Goal: Information Seeking & Learning: Check status

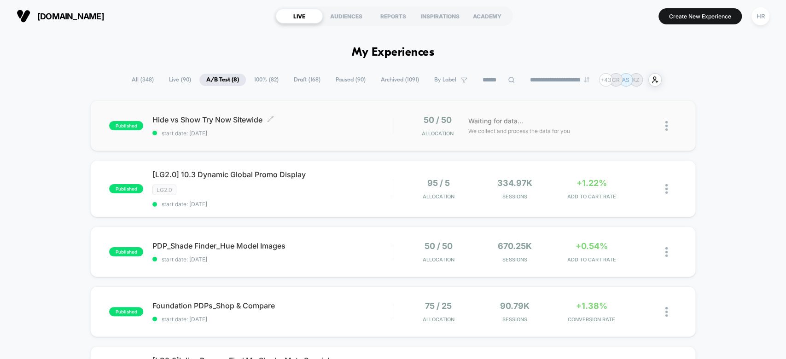
click at [364, 120] on span "Hide vs Show Try Now Sitewide Click to edit experience details" at bounding box center [272, 119] width 240 height 9
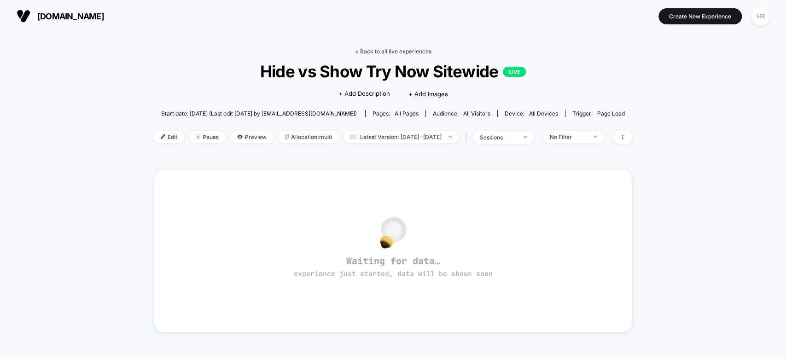
click at [403, 49] on link "< Back to all live experiences" at bounding box center [393, 51] width 76 height 7
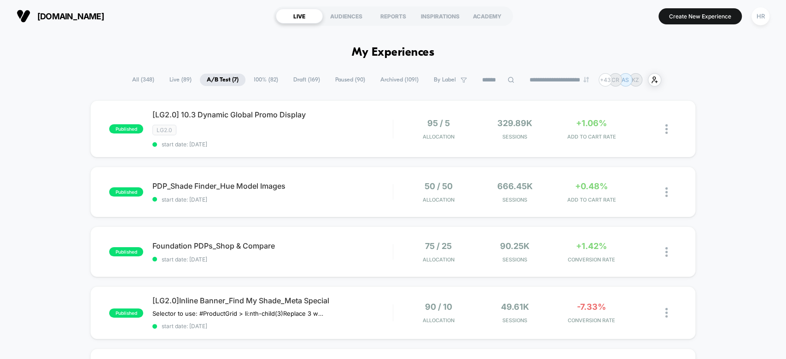
click at [267, 79] on span "100% ( 82 )" at bounding box center [266, 80] width 38 height 12
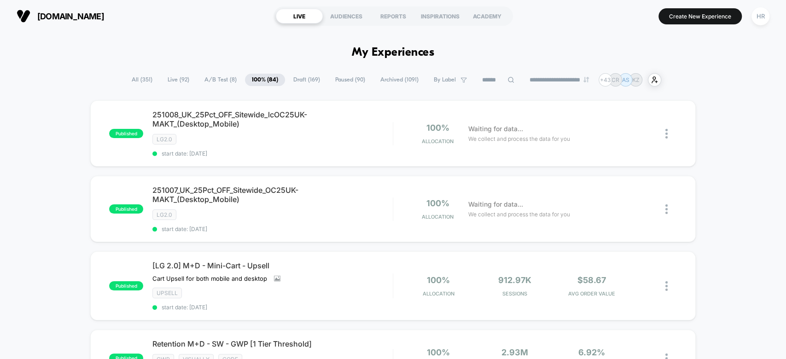
click at [211, 80] on span "A/B Test ( 8 )" at bounding box center [221, 80] width 46 height 12
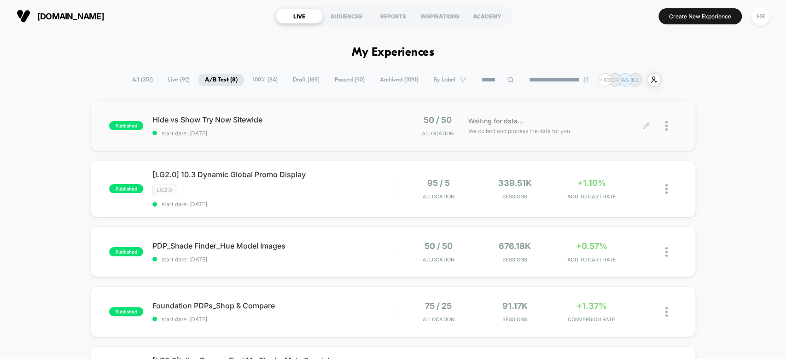
click at [648, 124] on icon at bounding box center [646, 126] width 6 height 6
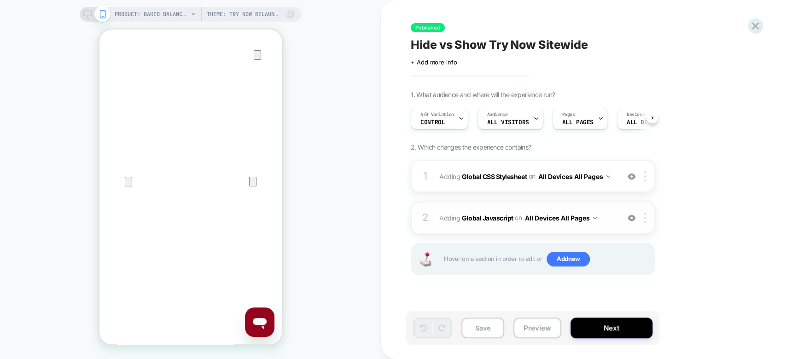
click at [606, 221] on span "Adding Global Javascript on All Devices All Pages" at bounding box center [526, 217] width 175 height 13
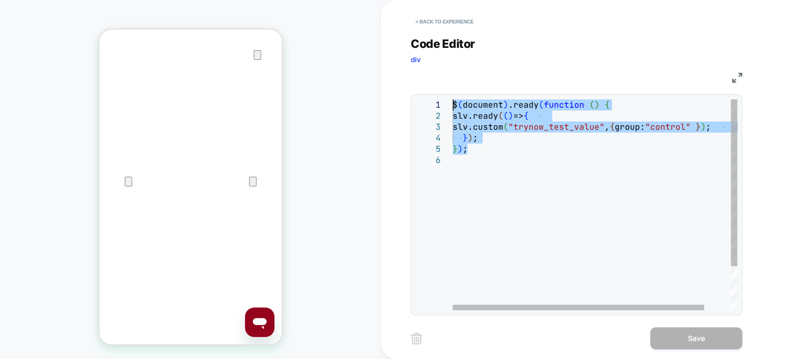
drag, startPoint x: 471, startPoint y: 151, endPoint x: 434, endPoint y: 87, distance: 74.5
click at [453, 99] on div "$ ( document ) .ready ( function ( ) { slv.ready ( ( ) => { slv.custom ( "tryno…" at bounding box center [610, 232] width 314 height 266
click at [517, 177] on div "$ ( document ) .ready ( function ( ) { slv.ready ( ( ) => { slv.custom ( "tryno…" at bounding box center [610, 232] width 314 height 266
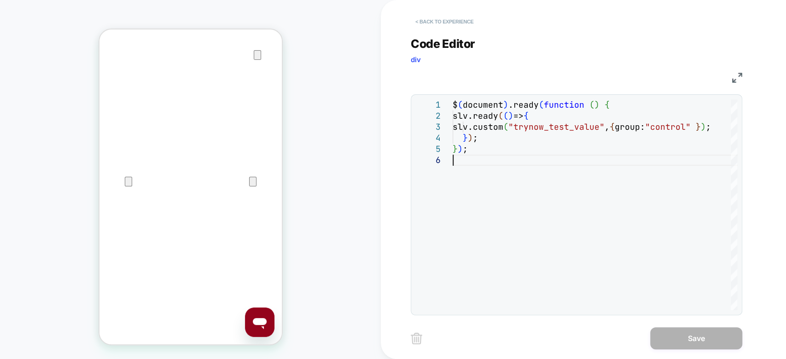
click at [456, 19] on button "< Back to experience" at bounding box center [444, 21] width 67 height 15
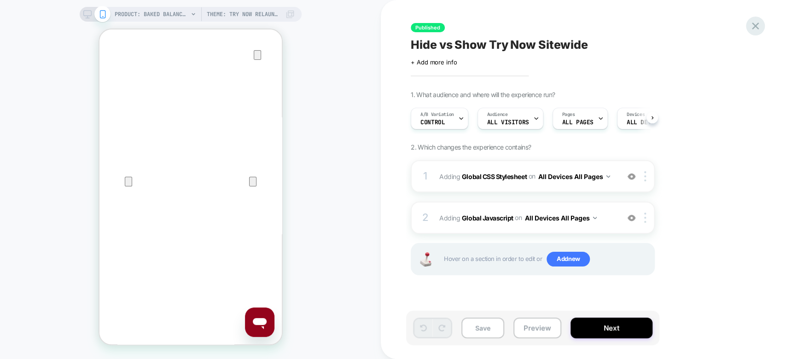
click at [754, 28] on icon at bounding box center [755, 26] width 7 height 7
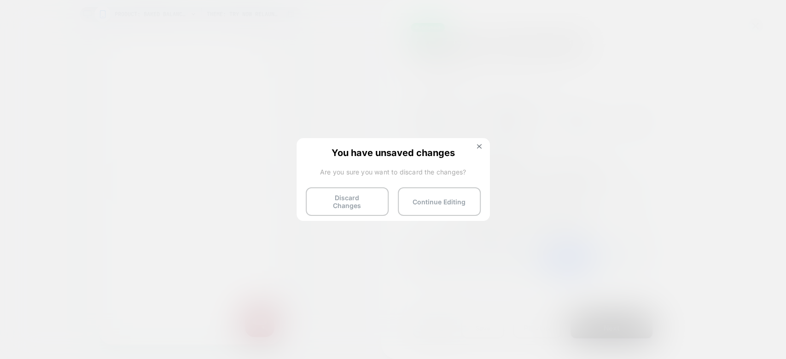
click at [344, 190] on button "Discard Changes" at bounding box center [347, 201] width 83 height 29
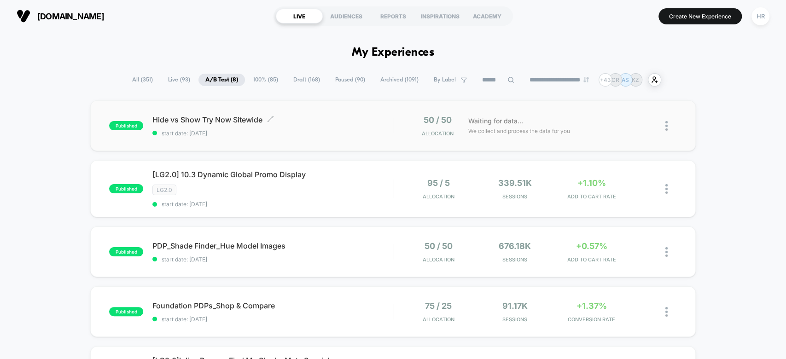
click at [337, 123] on span "Hide vs Show Try Now Sitewide Click to edit experience details" at bounding box center [272, 119] width 240 height 9
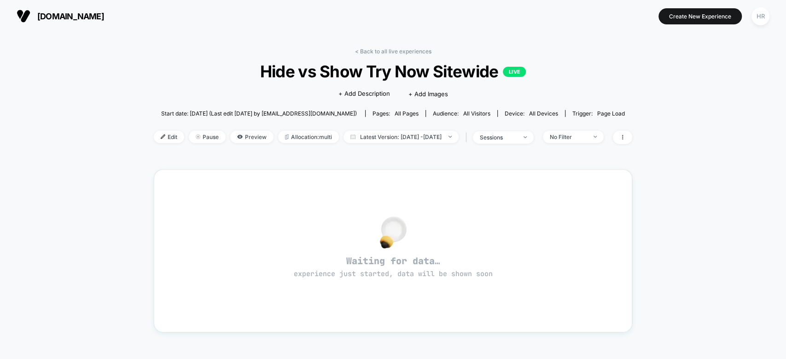
click at [390, 55] on div "< Back to all live experiences Hide vs Show Try Now Sitewide LIVE Click to edit…" at bounding box center [393, 102] width 478 height 108
click at [390, 48] on link "< Back to all live experiences" at bounding box center [393, 51] width 76 height 7
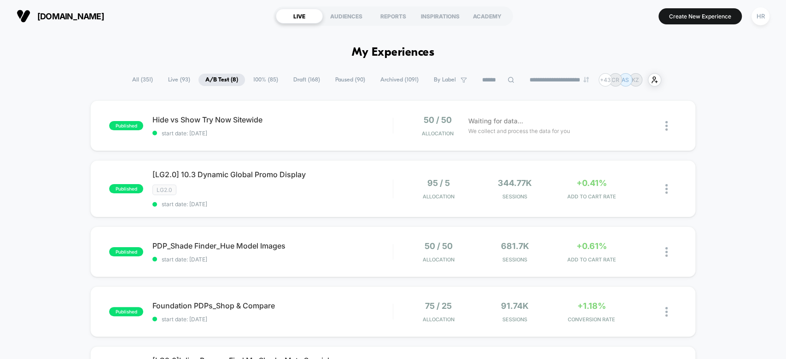
click at [369, 116] on span "Hide vs Show Try Now Sitewide Click to edit experience details" at bounding box center [272, 119] width 240 height 9
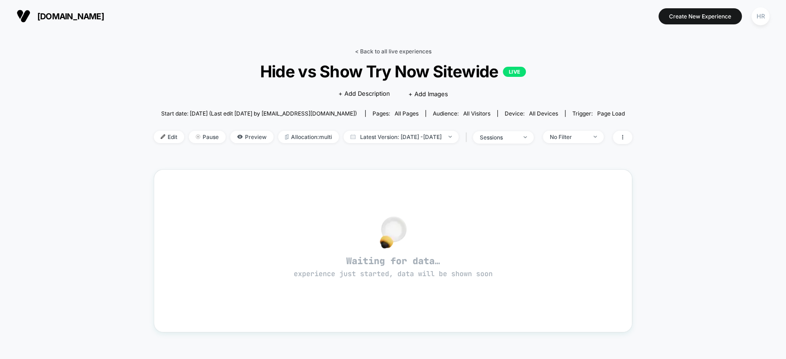
click at [397, 51] on link "< Back to all live experiences" at bounding box center [393, 51] width 76 height 7
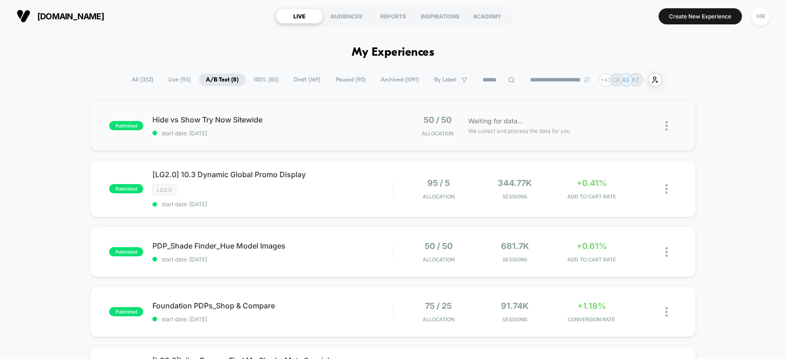
click at [364, 110] on div "published Hide vs Show Try Now Sitewide start date: 10/6/2025 50 / 50 Allocatio…" at bounding box center [392, 125] width 605 height 51
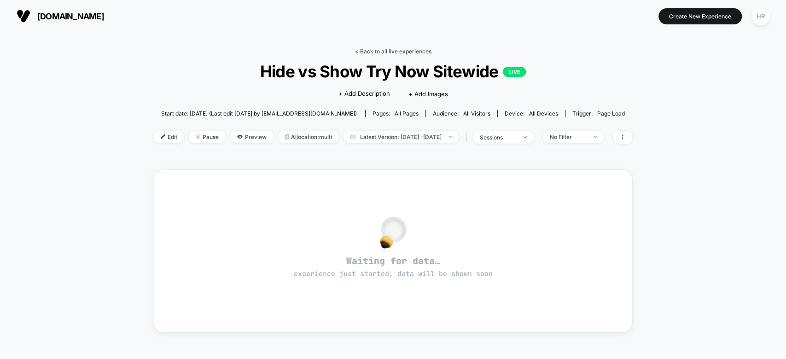
click at [392, 52] on link "< Back to all live experiences" at bounding box center [393, 51] width 76 height 7
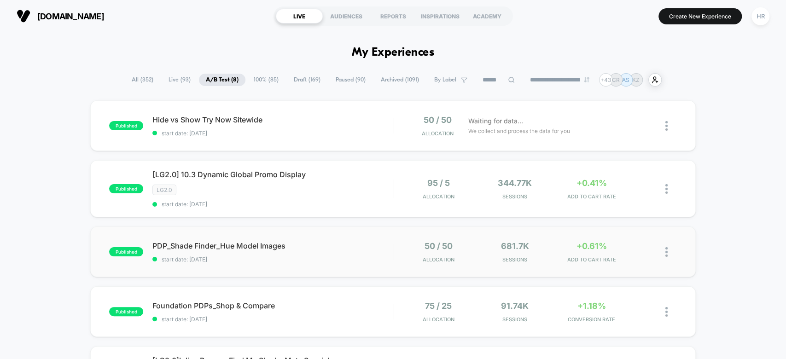
scroll to position [0, 0]
click at [144, 82] on span "All ( 352 )" at bounding box center [142, 79] width 35 height 12
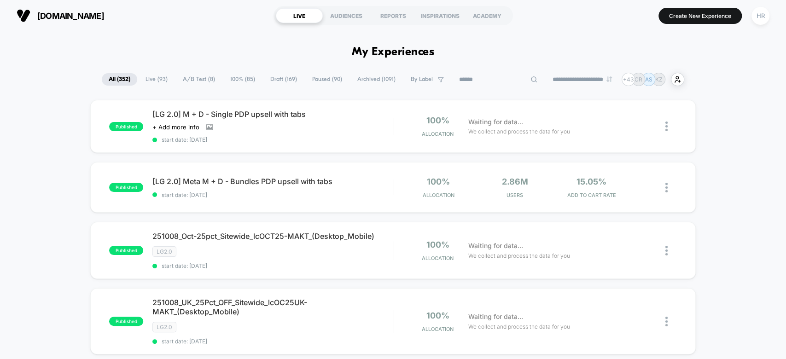
click at [470, 77] on input at bounding box center [498, 79] width 92 height 11
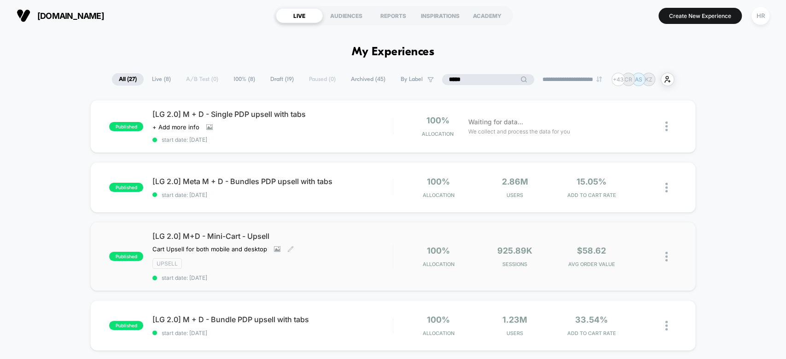
type input "*****"
click at [359, 244] on div "[LG 2.0] M+D - Mini-Cart - Upsell Cart Upsell for both mobile and desktop Click…" at bounding box center [272, 257] width 240 height 50
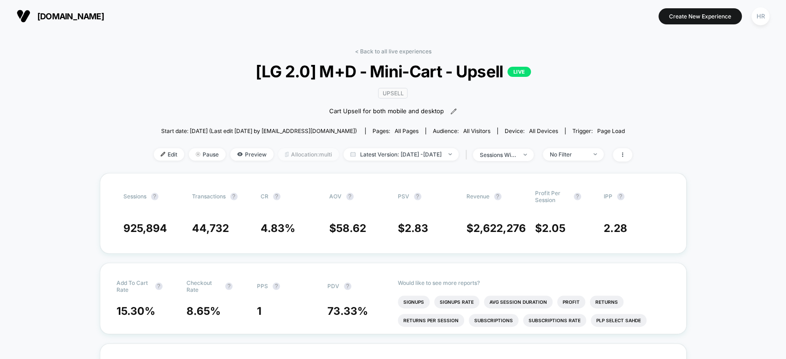
click at [302, 149] on span "Allocation: multi" at bounding box center [308, 154] width 61 height 12
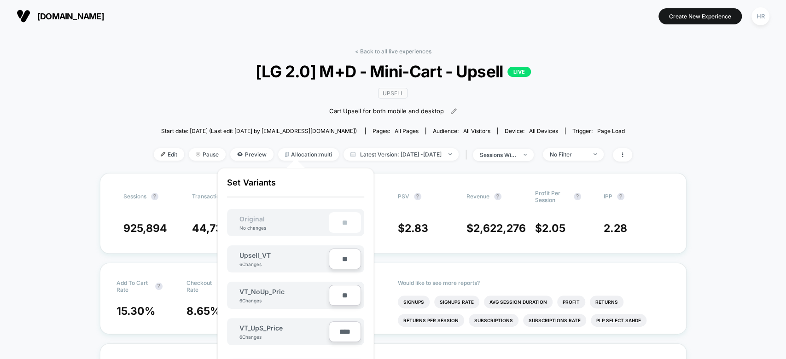
click at [265, 79] on span "[LG 2.0] M+D - Mini-Cart - Upsell LIVE" at bounding box center [393, 71] width 430 height 19
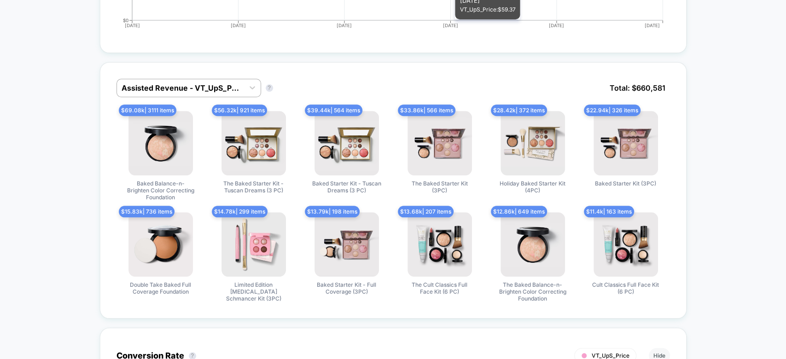
scroll to position [520, 0]
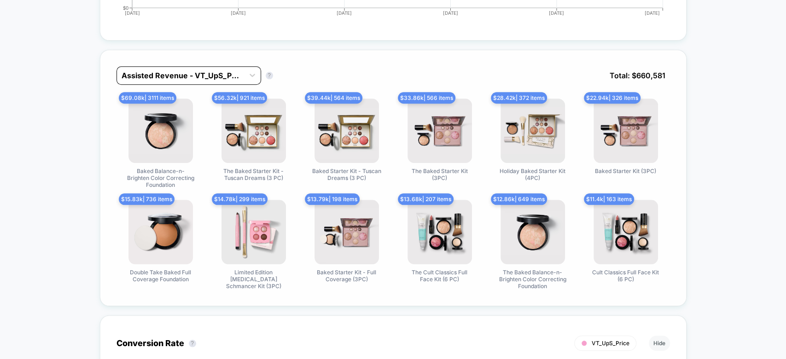
click at [167, 72] on div at bounding box center [181, 75] width 118 height 11
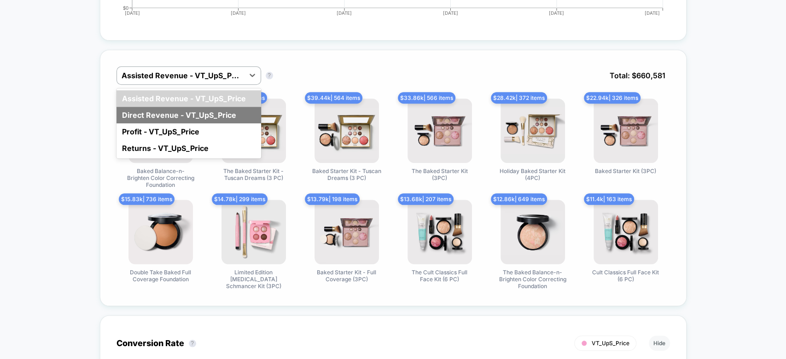
click at [166, 112] on div "Direct Revenue - VT_UpS_Price" at bounding box center [188, 115] width 145 height 17
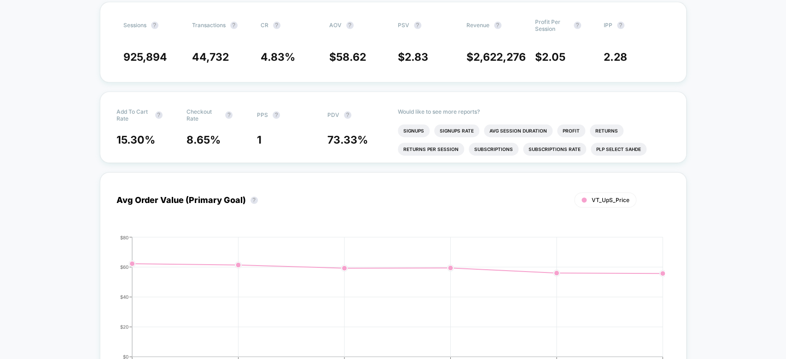
scroll to position [0, 0]
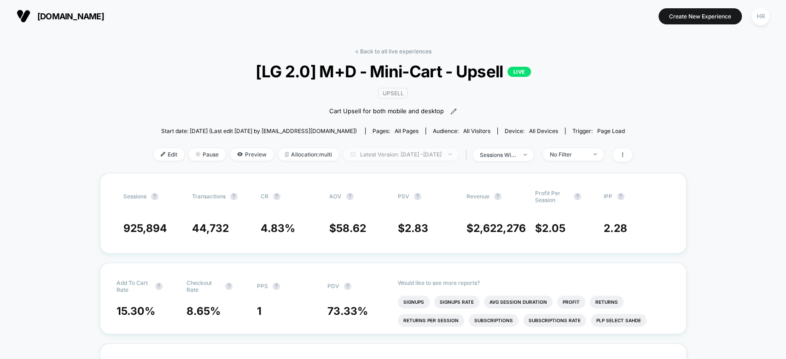
click at [398, 152] on span "Latest Version: Oct 1, 2025 - Oct 6, 2025" at bounding box center [400, 154] width 115 height 12
select select "*"
select select "****"
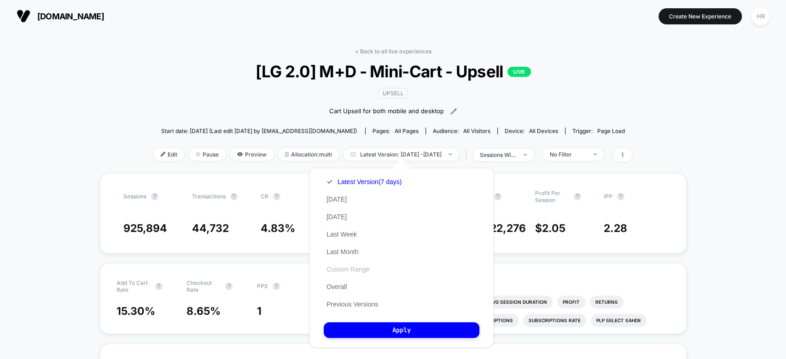
click at [346, 270] on button "Custom Range" at bounding box center [348, 269] width 48 height 8
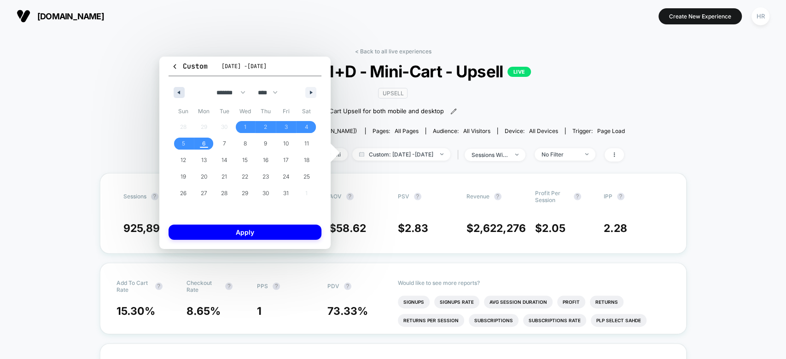
click at [177, 91] on icon "button" at bounding box center [177, 93] width 5 height 4
click at [184, 192] on span "28" at bounding box center [183, 193] width 6 height 17
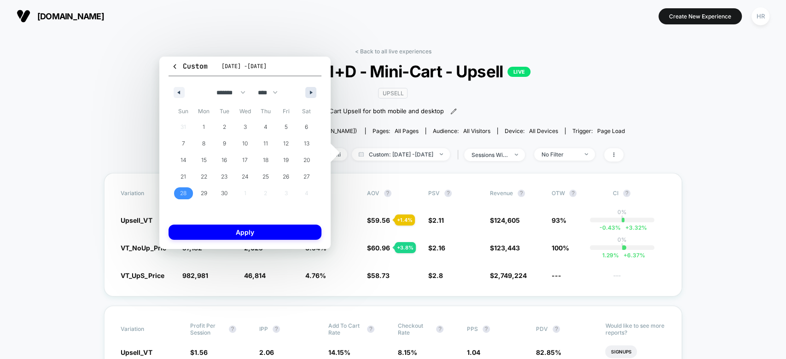
click at [314, 92] on icon "button" at bounding box center [312, 93] width 5 height 4
click at [302, 124] on span "4" at bounding box center [306, 127] width 21 height 12
select select "*"
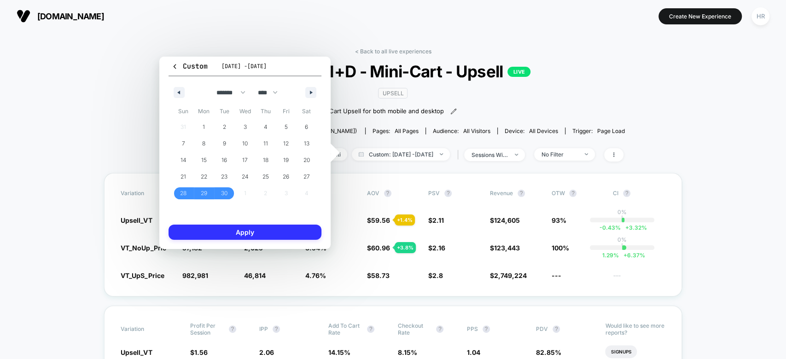
click at [287, 227] on button "Apply" at bounding box center [245, 232] width 153 height 15
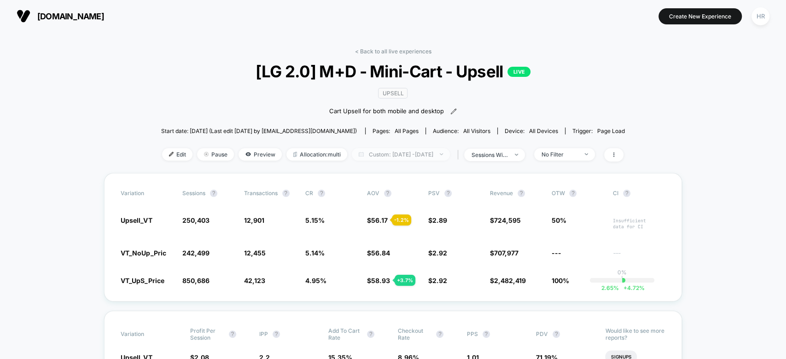
click at [411, 153] on span "Custom: Sep 28, 2025 - Oct 4, 2025" at bounding box center [401, 154] width 98 height 12
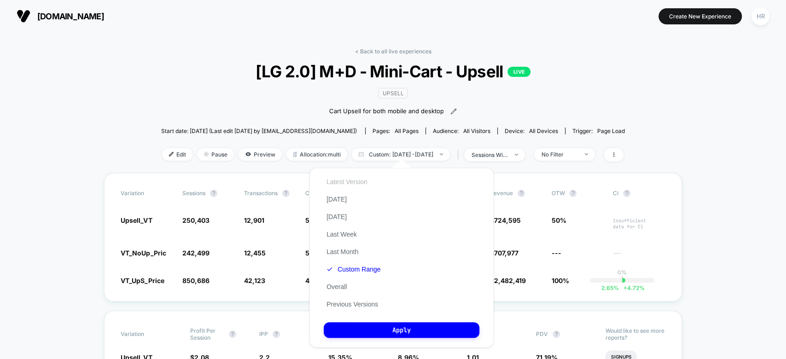
click at [350, 180] on button "Latest Version" at bounding box center [347, 182] width 47 height 8
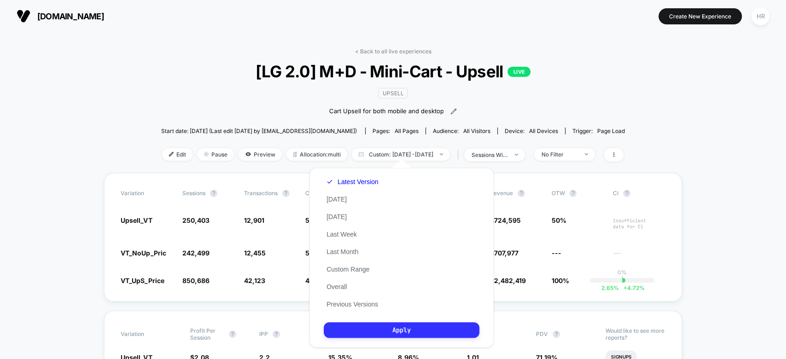
click at [372, 331] on button "Apply" at bounding box center [402, 330] width 156 height 16
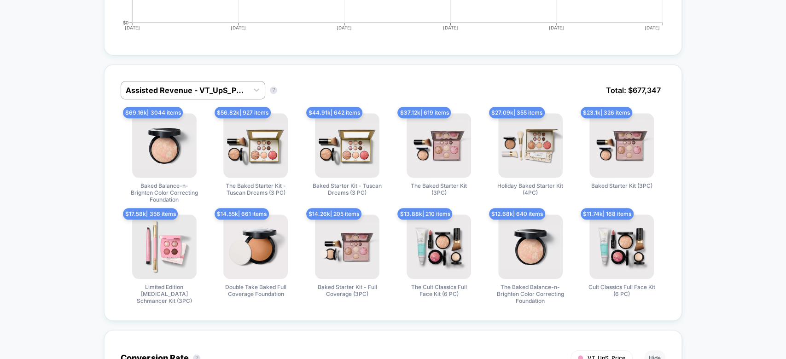
scroll to position [508, 0]
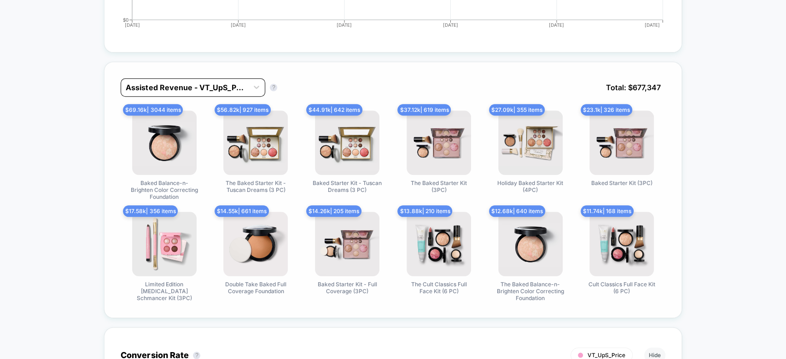
click at [212, 87] on div at bounding box center [185, 87] width 118 height 11
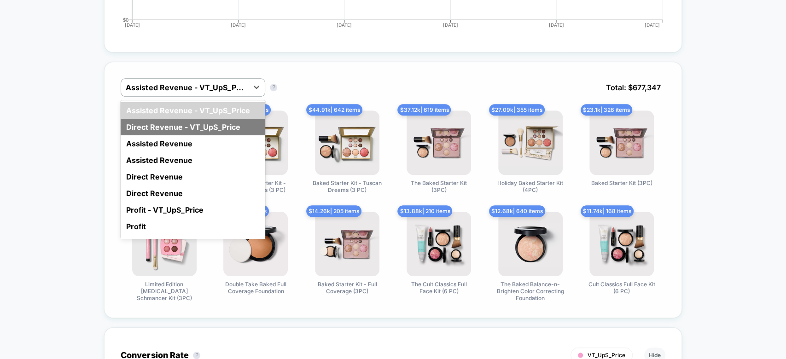
click at [188, 123] on div "Direct Revenue - VT_UpS_Price" at bounding box center [193, 127] width 145 height 17
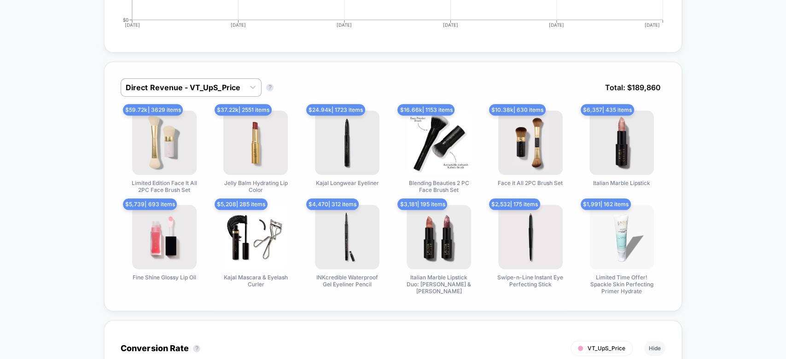
scroll to position [0, 0]
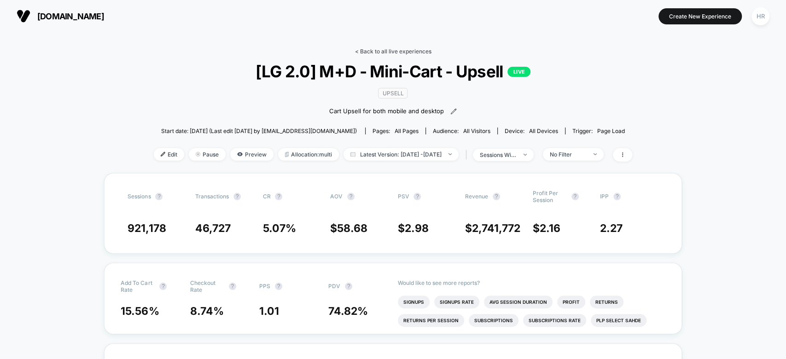
click at [389, 50] on link "< Back to all live experiences" at bounding box center [393, 51] width 76 height 7
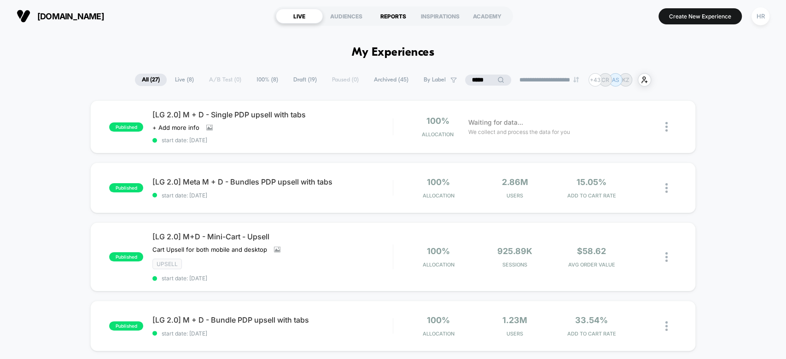
click at [400, 13] on div "REPORTS" at bounding box center [393, 16] width 47 height 15
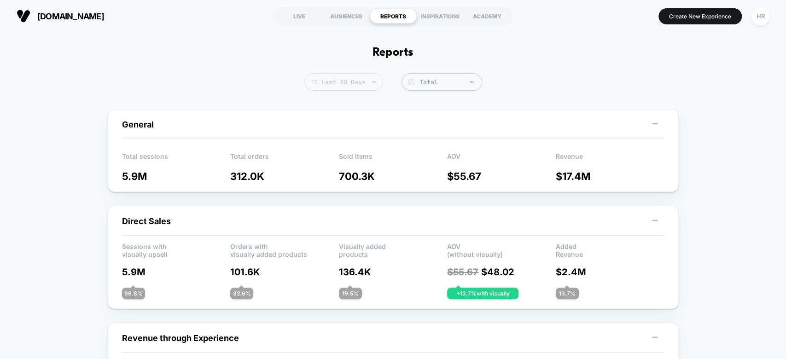
click at [374, 83] on span "Last 30 Days" at bounding box center [343, 81] width 79 height 17
select select "*"
select select "****"
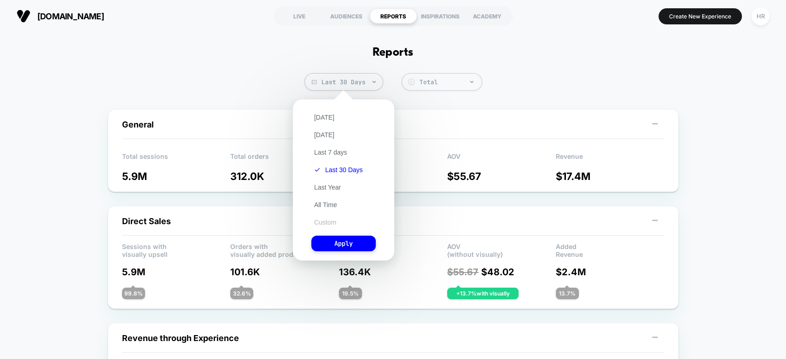
click at [330, 223] on button "Custom" at bounding box center [325, 222] width 28 height 8
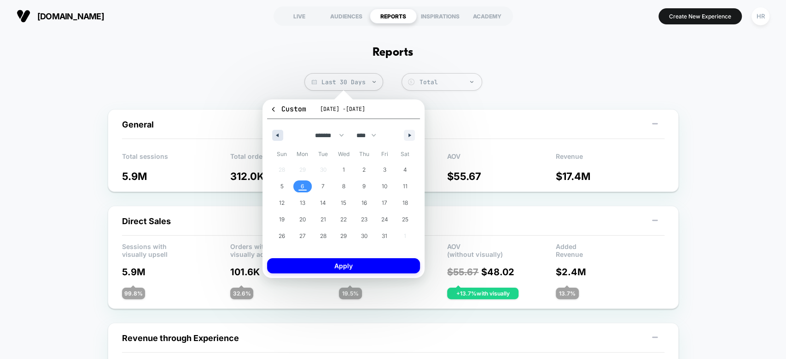
click at [280, 135] on button "button" at bounding box center [277, 135] width 11 height 11
click at [283, 240] on span "28" at bounding box center [282, 236] width 6 height 17
click at [410, 135] on icon "button" at bounding box center [410, 136] width 5 height 4
click at [400, 167] on span "4" at bounding box center [405, 170] width 21 height 12
select select "*"
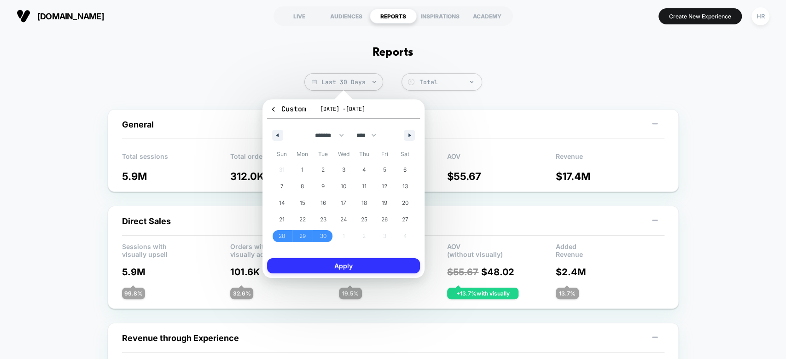
click at [357, 262] on button "Apply" at bounding box center [343, 265] width 153 height 15
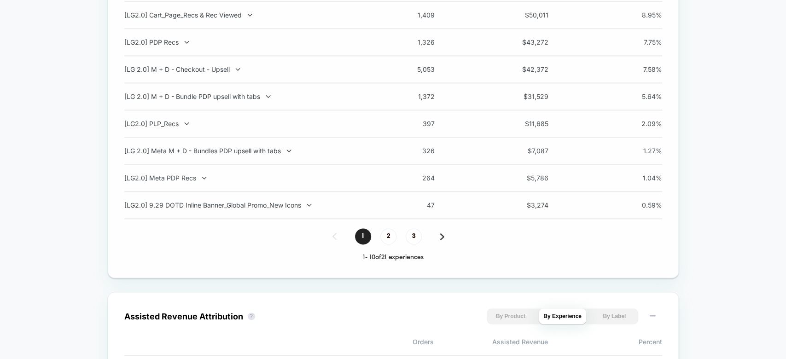
scroll to position [772, 0]
click at [384, 240] on span "2" at bounding box center [388, 237] width 16 height 16
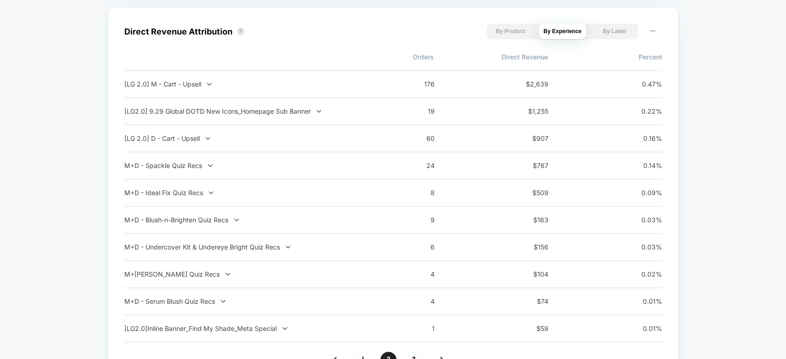
scroll to position [768, 0]
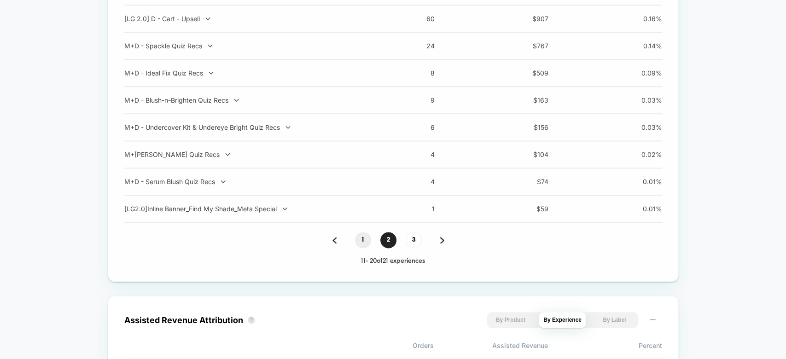
click at [365, 247] on span "1" at bounding box center [363, 240] width 16 height 16
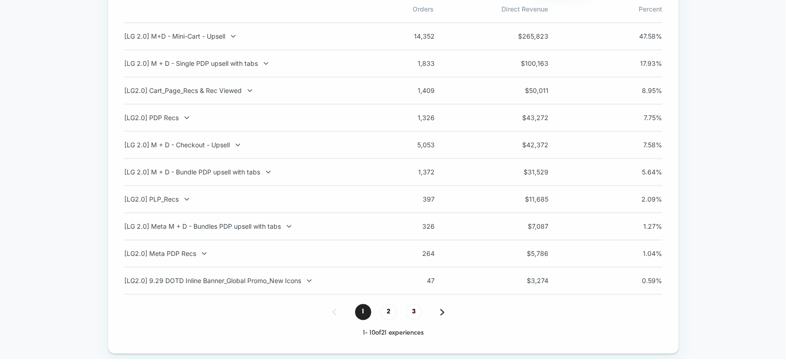
scroll to position [696, 0]
click at [386, 316] on span "2" at bounding box center [388, 312] width 16 height 16
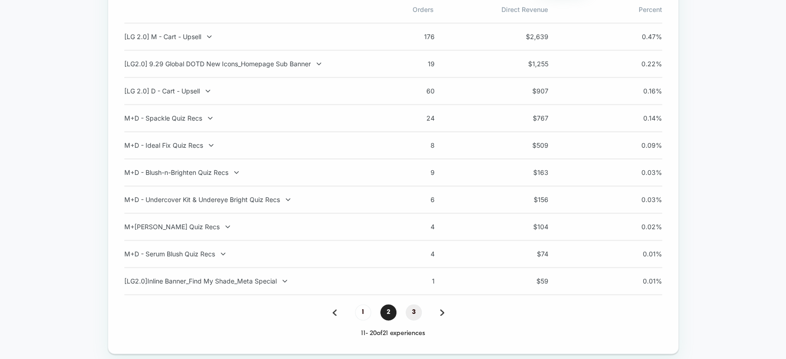
click at [417, 314] on span "3" at bounding box center [414, 312] width 16 height 16
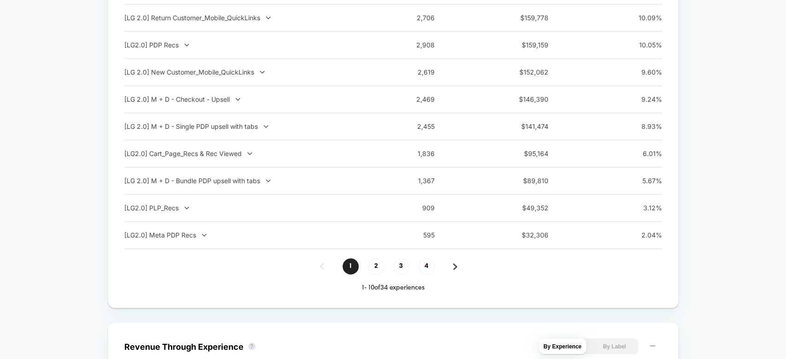
scroll to position [905, 0]
click at [407, 269] on span "3" at bounding box center [401, 268] width 16 height 16
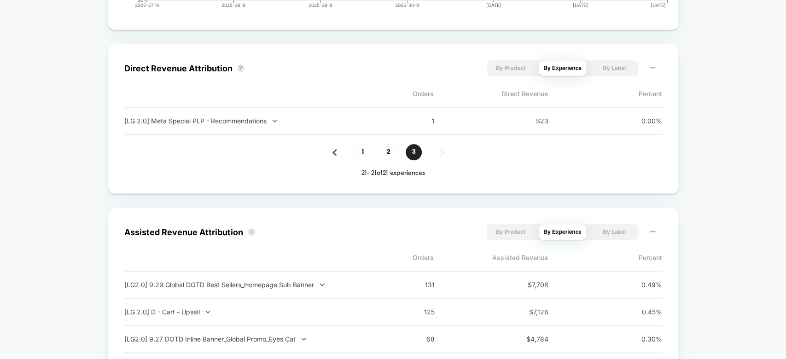
scroll to position [612, 0]
click at [368, 149] on span "1" at bounding box center [363, 152] width 16 height 16
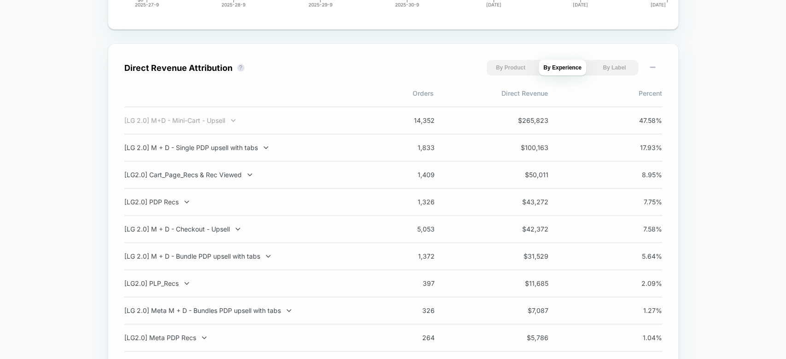
click at [233, 117] on icon at bounding box center [233, 120] width 7 height 7
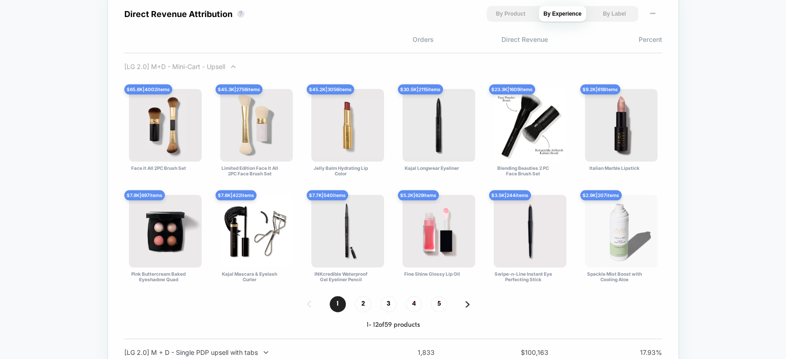
scroll to position [663, 0]
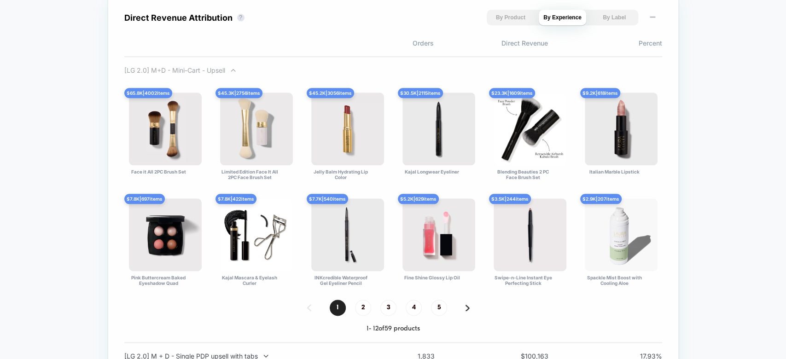
click at [236, 70] on icon at bounding box center [233, 70] width 7 height 7
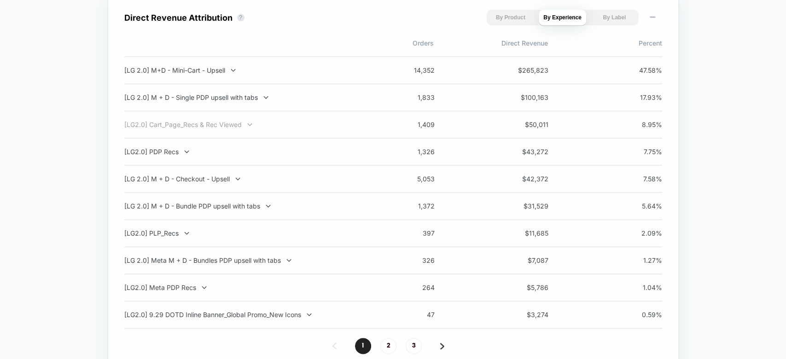
click at [251, 123] on icon at bounding box center [249, 124] width 7 height 7
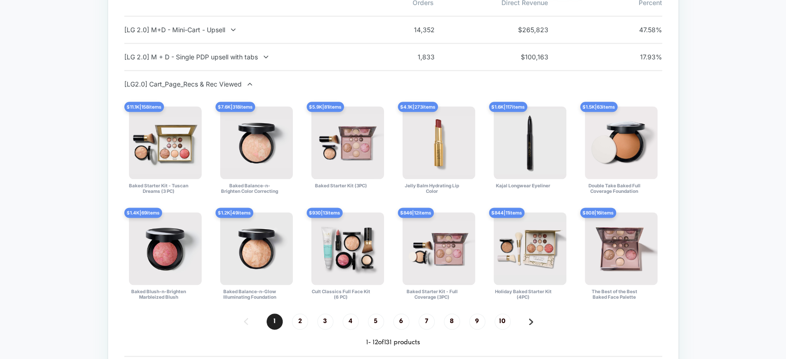
scroll to position [702, 0]
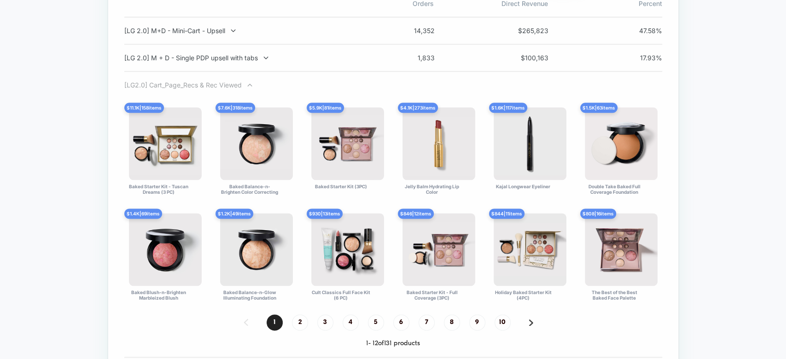
click at [219, 82] on div "[LG2.0] Cart_Page_Recs & Rec Viewed" at bounding box center [245, 85] width 242 height 8
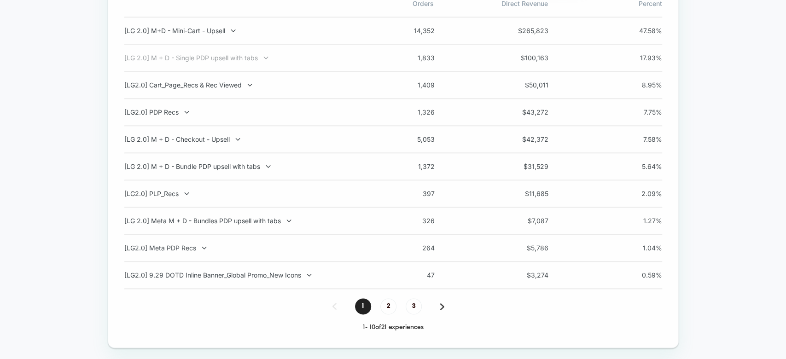
click at [221, 56] on div "[LG 2.0] M + D - Single PDP upsell with tabs" at bounding box center [245, 58] width 242 height 8
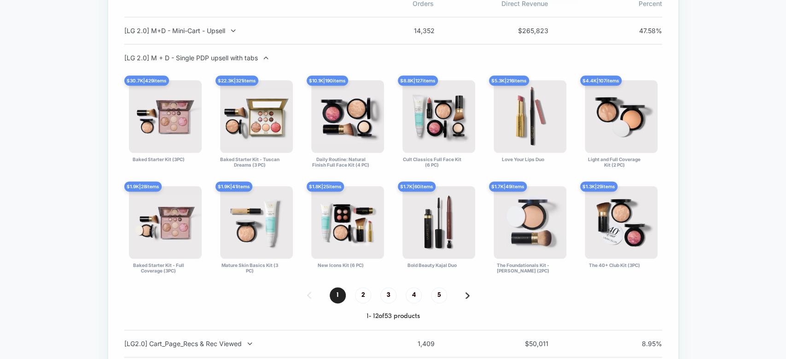
click at [221, 56] on div "[LG 2.0] M + D - Single PDP upsell with tabs" at bounding box center [245, 58] width 242 height 8
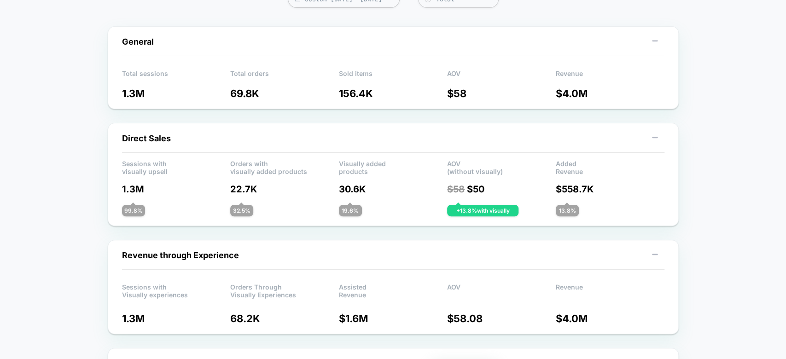
scroll to position [0, 0]
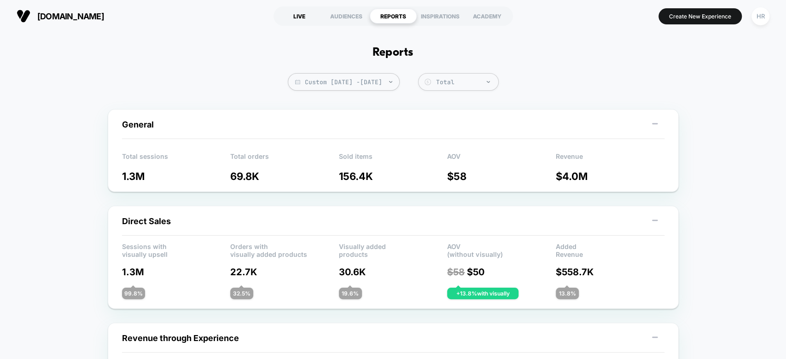
click at [295, 15] on div "LIVE" at bounding box center [299, 16] width 47 height 15
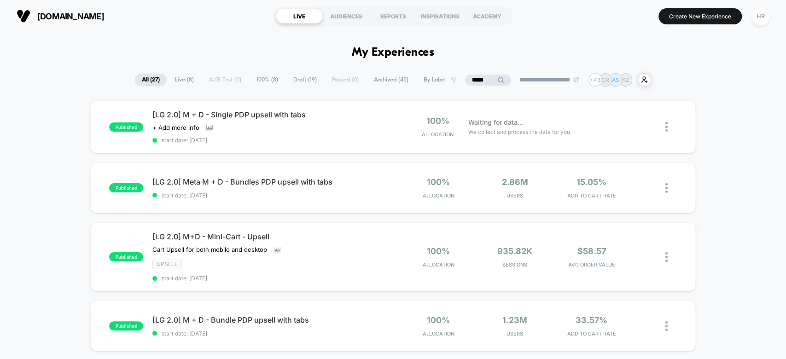
click at [480, 79] on input "*****" at bounding box center [488, 80] width 46 height 11
click at [480, 79] on input "*****" at bounding box center [488, 80] width 92 height 11
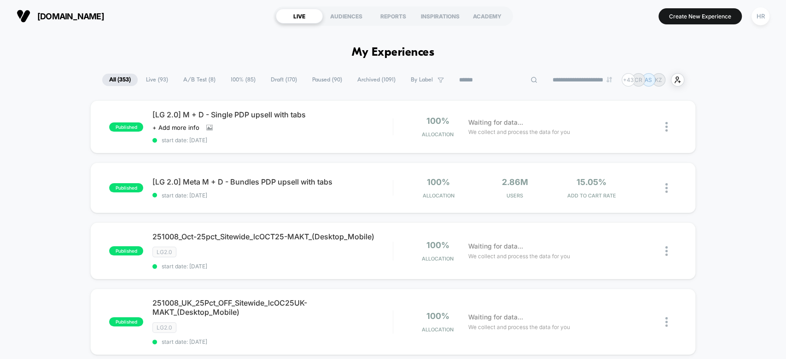
click at [192, 79] on span "A/B Test ( 8 )" at bounding box center [199, 80] width 46 height 12
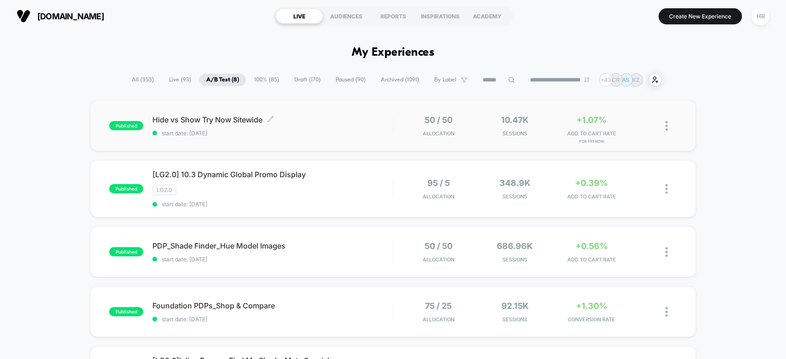
click at [370, 126] on div "Hide vs Show Try Now Sitewide Click to edit experience details Click to edit ex…" at bounding box center [272, 126] width 240 height 22
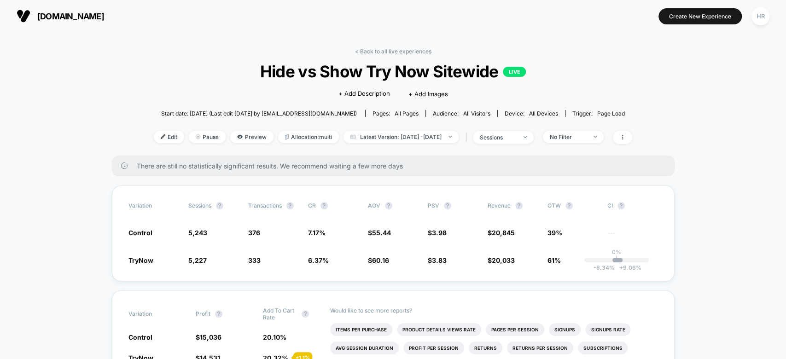
scroll to position [104, 0]
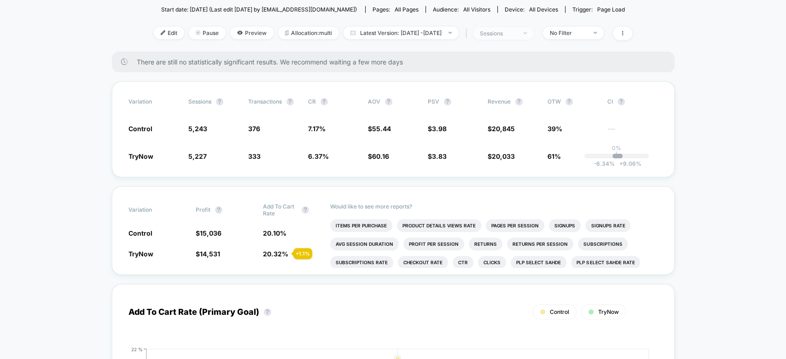
click at [511, 30] on div "sessions" at bounding box center [498, 33] width 37 height 7
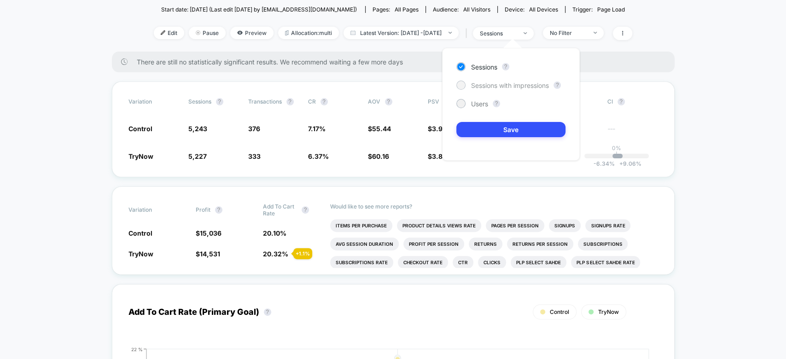
click at [485, 84] on span "Sessions with impressions" at bounding box center [510, 85] width 78 height 8
click at [481, 125] on button "Save" at bounding box center [510, 129] width 109 height 15
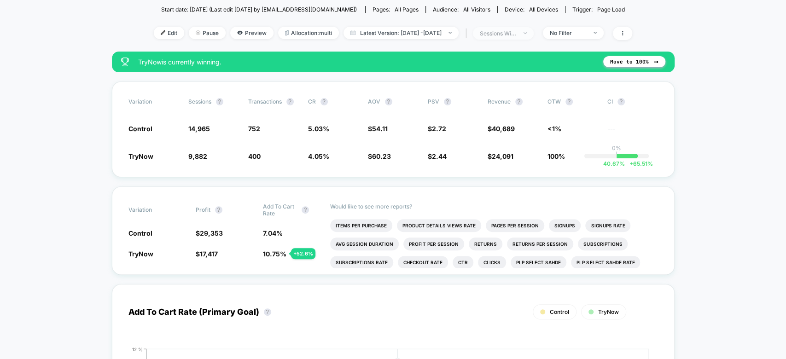
click at [517, 30] on div "sessions with impression" at bounding box center [498, 33] width 37 height 7
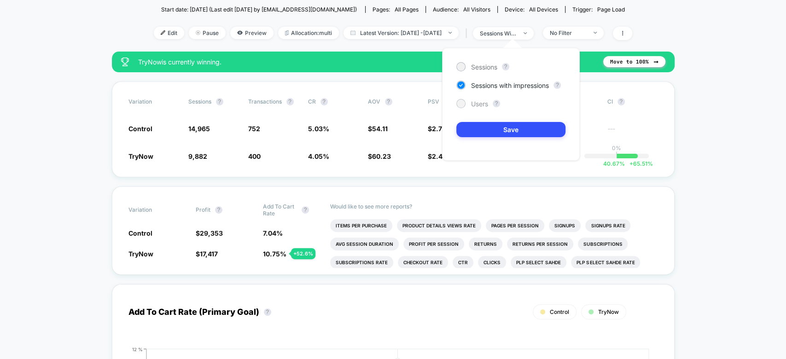
click at [475, 106] on span "Users" at bounding box center [479, 104] width 17 height 8
click at [475, 119] on div "Sessions ? Sessions with impressions ? Users ? Save" at bounding box center [511, 104] width 138 height 113
click at [477, 126] on button "Save" at bounding box center [510, 129] width 109 height 15
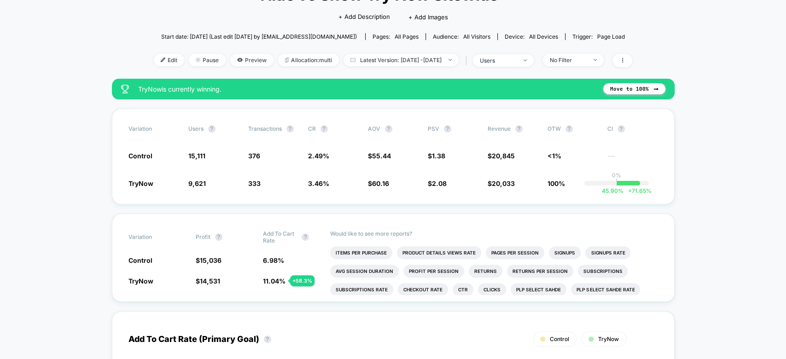
scroll to position [76, 0]
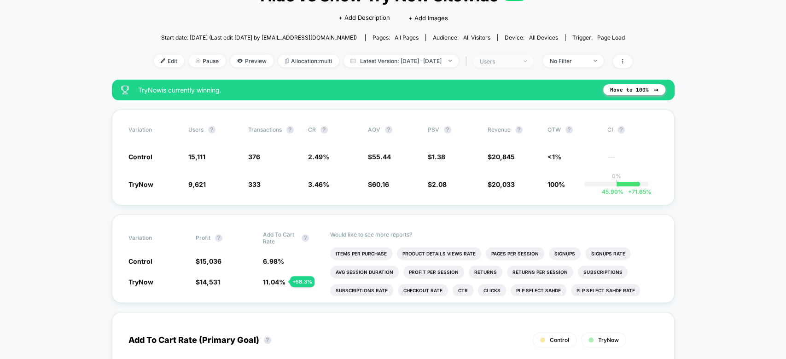
click at [530, 62] on span "users" at bounding box center [503, 61] width 61 height 12
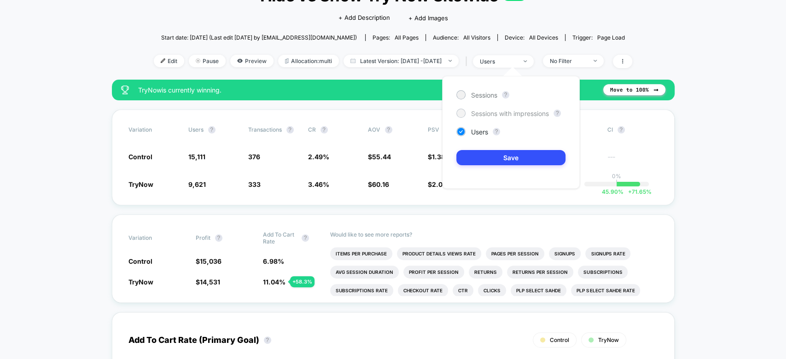
click at [505, 115] on span "Sessions with impressions" at bounding box center [510, 114] width 78 height 8
click at [496, 153] on button "Save" at bounding box center [510, 157] width 109 height 15
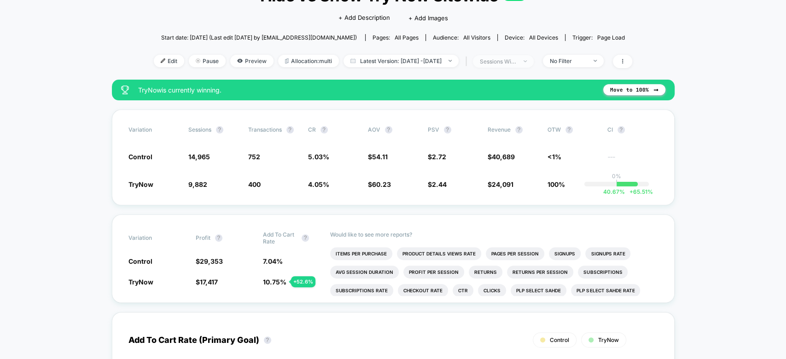
click at [517, 62] on div "sessions with impression" at bounding box center [498, 61] width 37 height 7
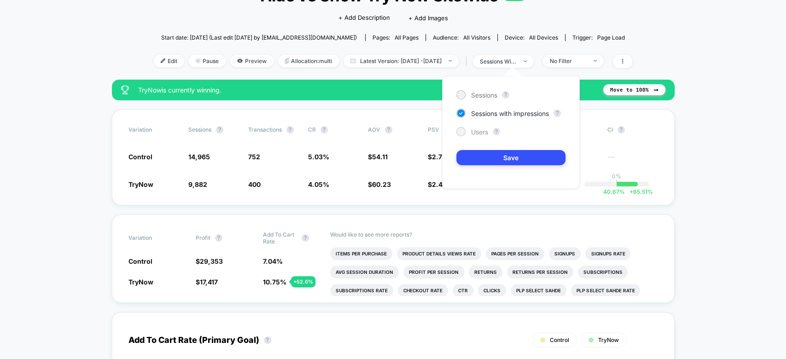
click at [477, 132] on span "Users" at bounding box center [479, 132] width 17 height 8
click at [485, 157] on button "Save" at bounding box center [510, 157] width 109 height 15
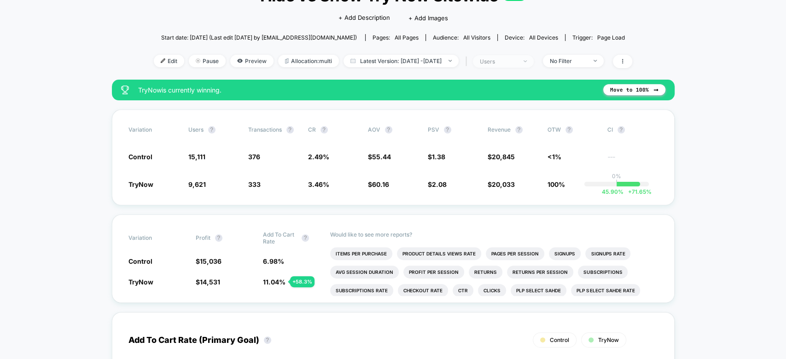
click at [512, 58] on div "users" at bounding box center [498, 61] width 37 height 7
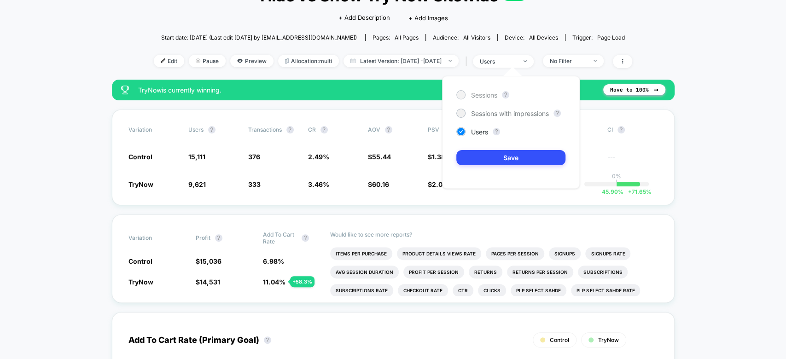
click at [486, 96] on span "Sessions" at bounding box center [484, 95] width 26 height 8
click at [492, 152] on button "Save" at bounding box center [510, 157] width 109 height 15
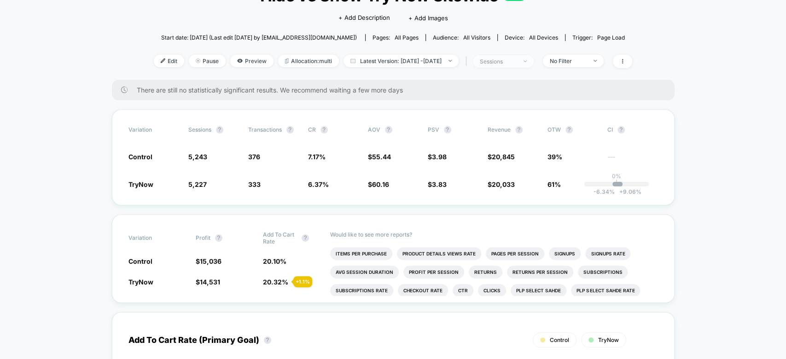
click at [517, 59] on div "sessions" at bounding box center [498, 61] width 37 height 7
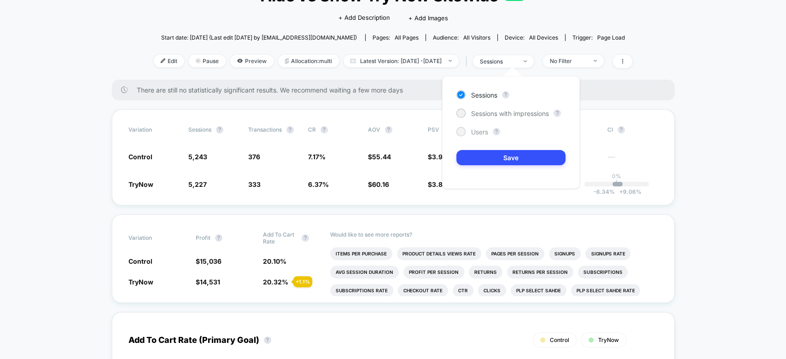
click at [485, 132] on span "Users" at bounding box center [479, 132] width 17 height 8
click at [486, 157] on button "Save" at bounding box center [510, 157] width 109 height 15
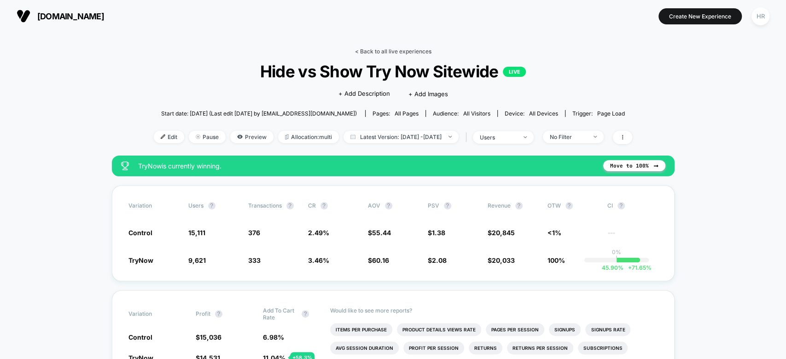
click at [404, 49] on link "< Back to all live experiences" at bounding box center [393, 51] width 76 height 7
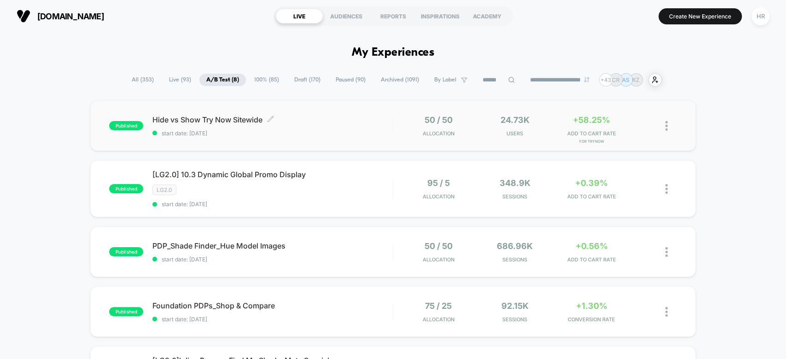
click at [354, 121] on span "Hide vs Show Try Now Sitewide Click to edit experience details" at bounding box center [272, 119] width 240 height 9
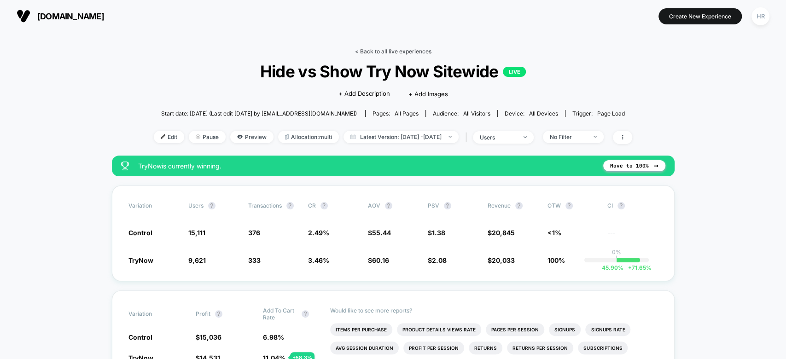
click at [401, 50] on link "< Back to all live experiences" at bounding box center [393, 51] width 76 height 7
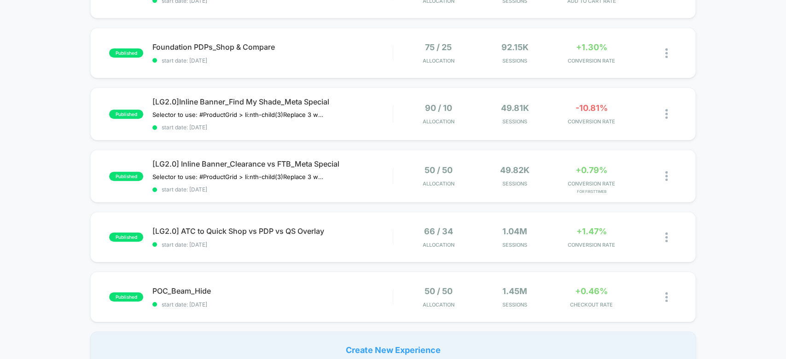
scroll to position [318, 0]
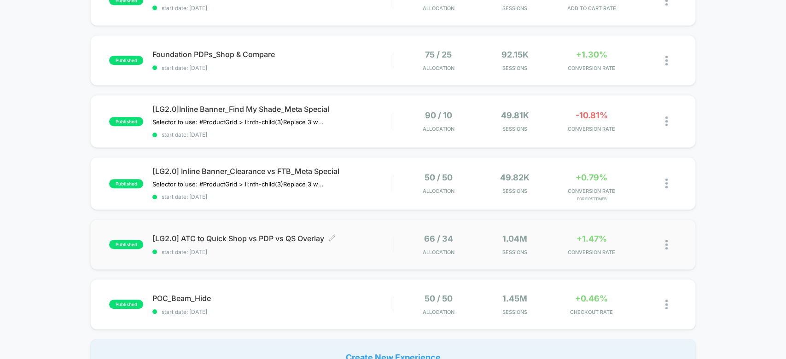
click at [390, 238] on div "[LG2.0] ATC to Quick Shop vs PDP vs QS Overlay Click to edit experience details…" at bounding box center [272, 245] width 240 height 22
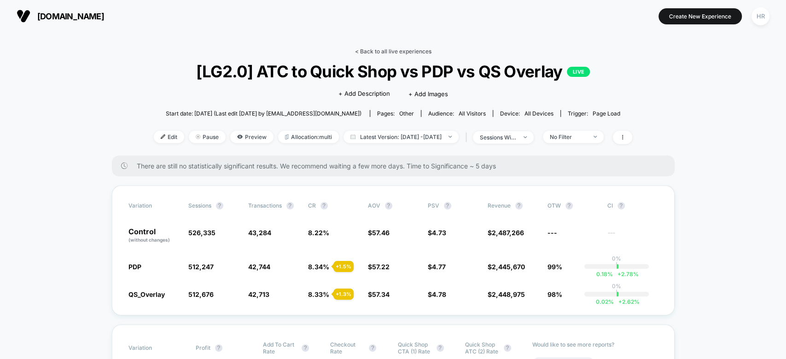
click at [390, 51] on link "< Back to all live experiences" at bounding box center [393, 51] width 76 height 7
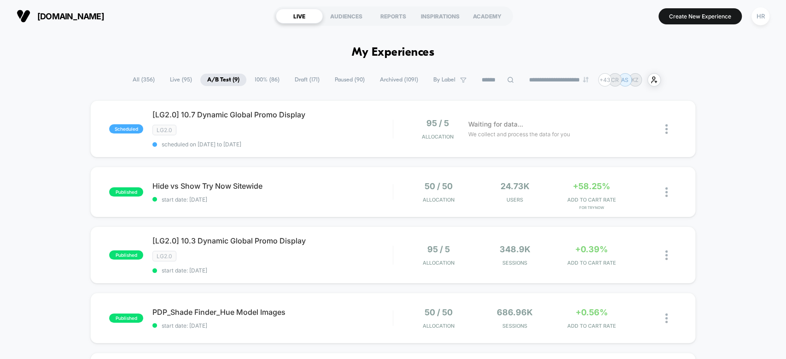
click at [262, 76] on span "100% ( 86 )" at bounding box center [267, 80] width 39 height 12
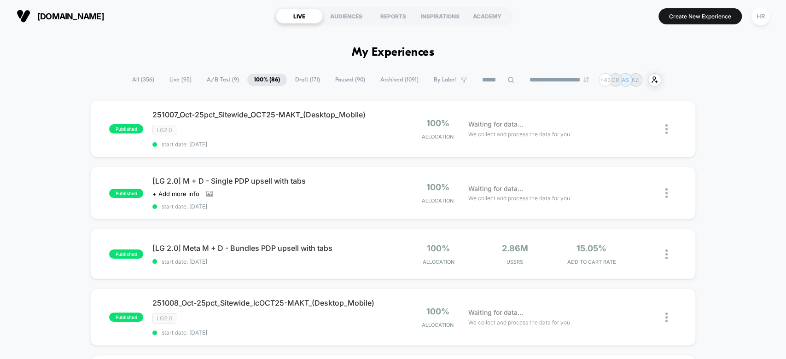
click at [490, 76] on input at bounding box center [498, 80] width 46 height 11
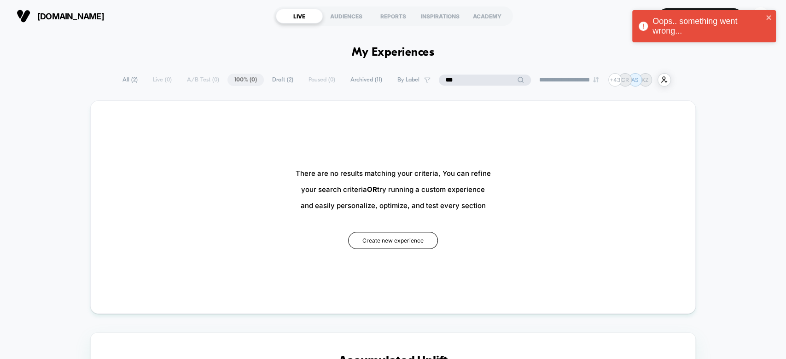
type input "***"
click at [113, 73] on div "**********" at bounding box center [393, 79] width 786 height 13
click at [156, 79] on span "All ( 2 )" at bounding box center [153, 80] width 29 height 12
click at [494, 76] on icon at bounding box center [497, 79] width 7 height 7
click at [471, 76] on input "***" at bounding box center [485, 80] width 92 height 11
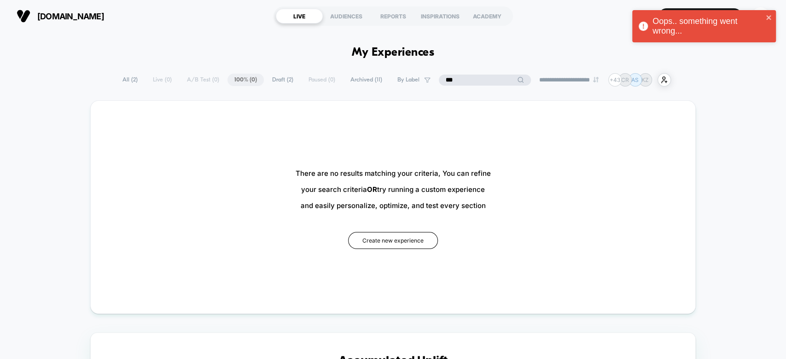
click at [471, 76] on input "***" at bounding box center [485, 80] width 92 height 11
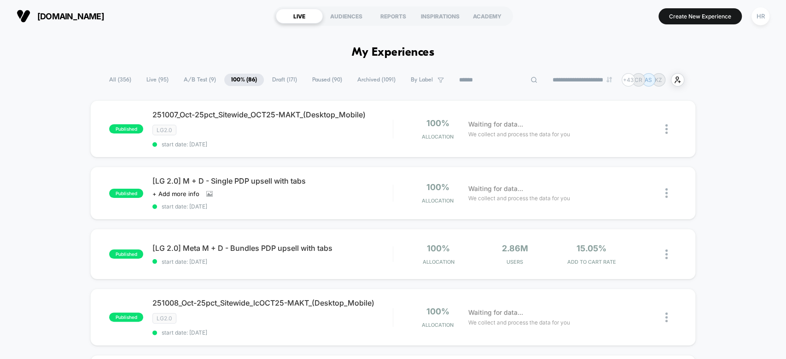
click at [114, 76] on span "All ( 356 )" at bounding box center [120, 80] width 36 height 12
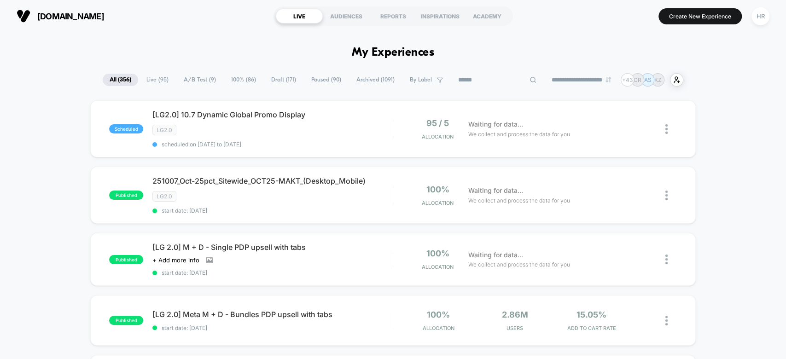
click at [492, 82] on input at bounding box center [497, 80] width 92 height 11
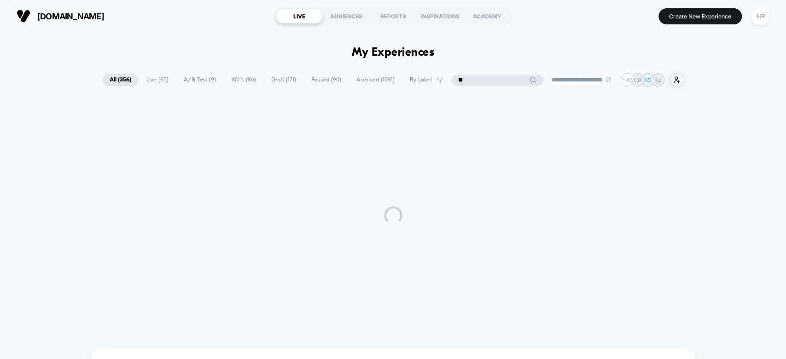
type input "***"
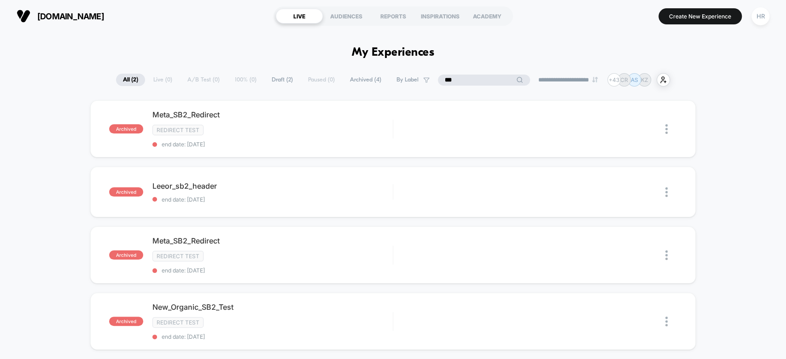
click at [492, 82] on input "***" at bounding box center [484, 80] width 92 height 11
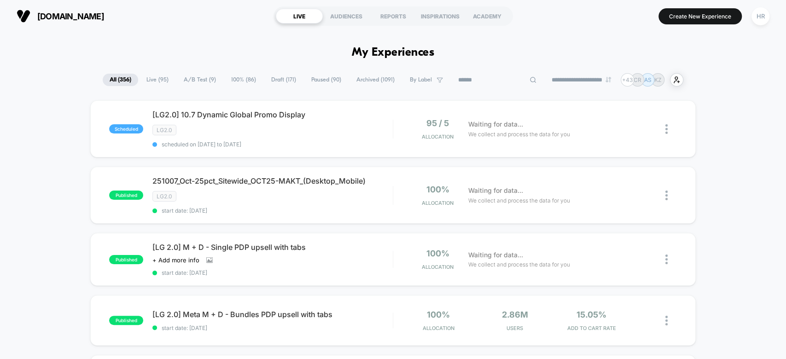
click at [206, 81] on span "A/B Test ( 9 )" at bounding box center [200, 80] width 46 height 12
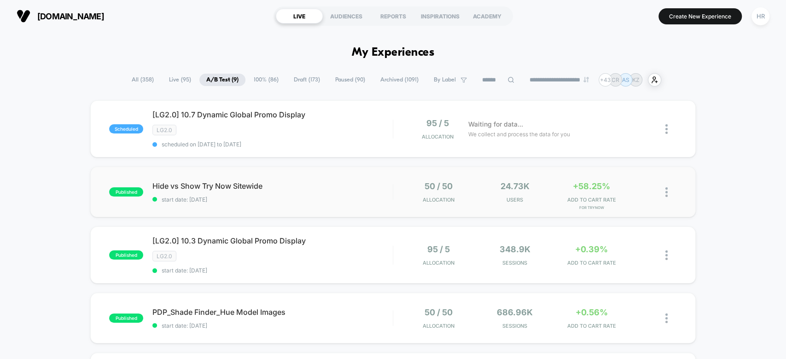
click at [384, 179] on div "published Hide vs Show Try Now Sitewide start date: 10/6/2025 50 / 50 Allocatio…" at bounding box center [392, 192] width 605 height 51
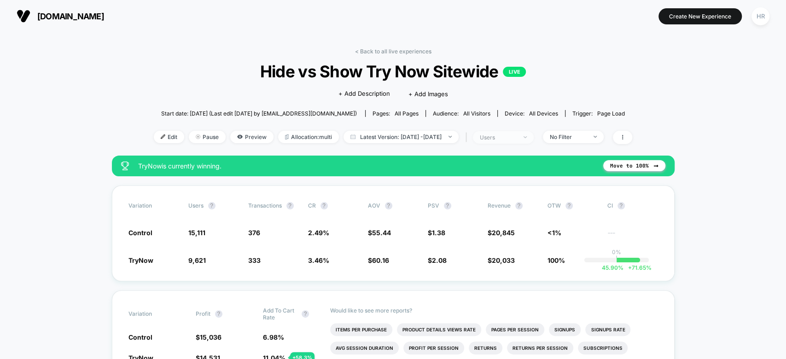
click at [523, 141] on span "users" at bounding box center [503, 137] width 61 height 12
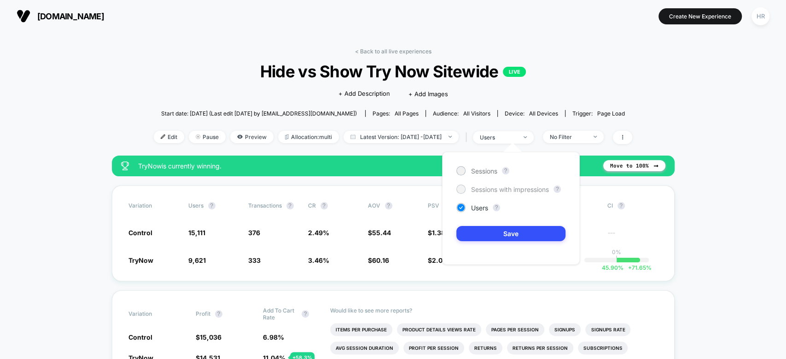
click at [490, 190] on span "Sessions with impressions" at bounding box center [510, 190] width 78 height 8
click at [488, 229] on button "Save" at bounding box center [510, 233] width 109 height 15
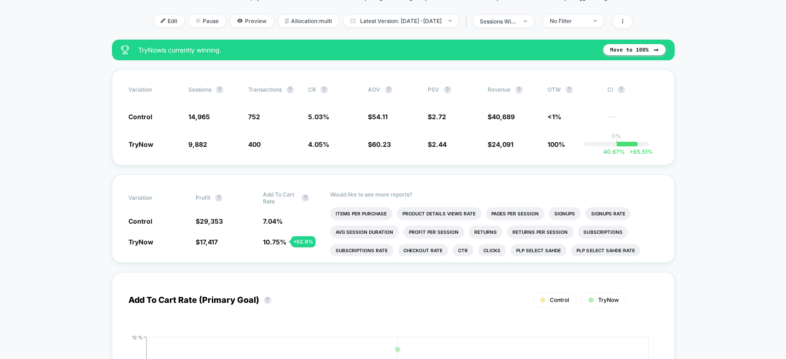
scroll to position [115, 0]
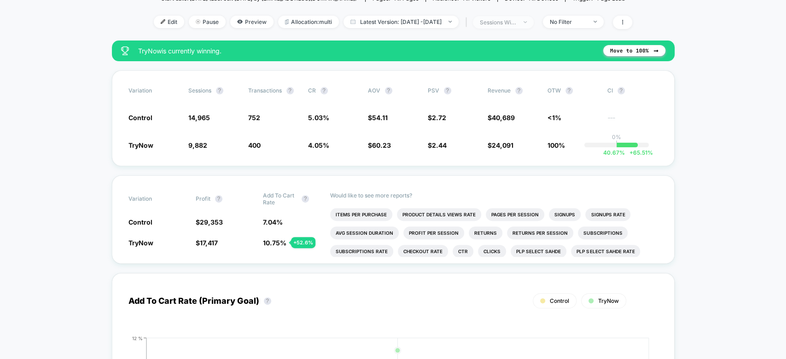
click at [533, 22] on span "sessions with impression" at bounding box center [503, 22] width 61 height 12
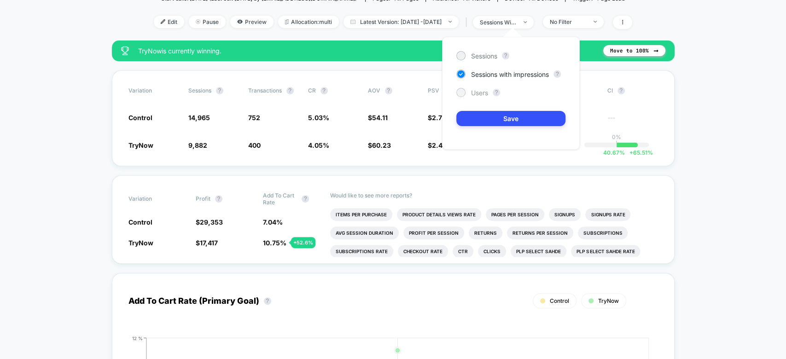
click at [480, 92] on span "Users" at bounding box center [479, 93] width 17 height 8
click at [477, 117] on button "Save" at bounding box center [510, 118] width 109 height 15
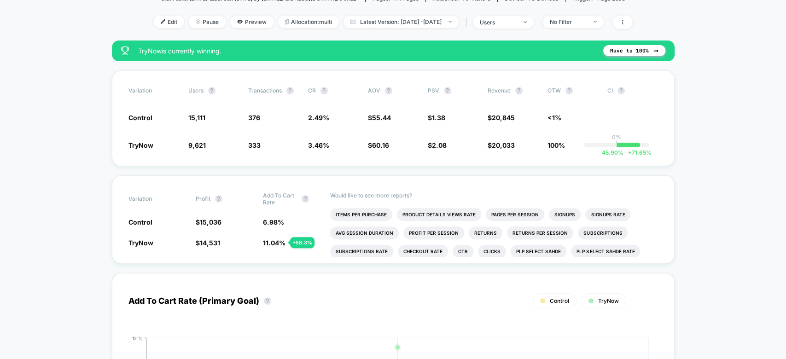
scroll to position [36, 0]
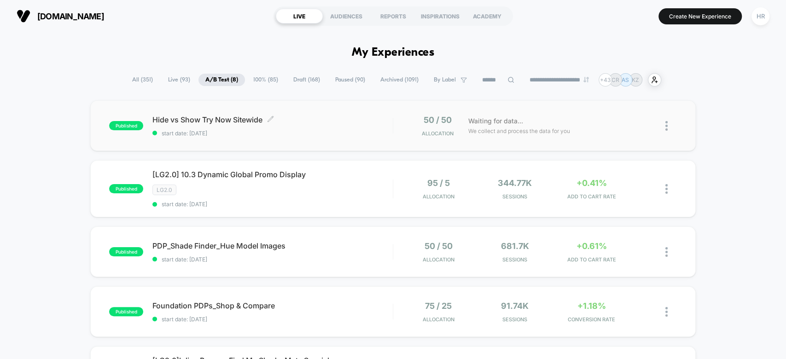
click at [348, 122] on span "Hide vs Show Try Now Sitewide Click to edit experience details" at bounding box center [272, 119] width 240 height 9
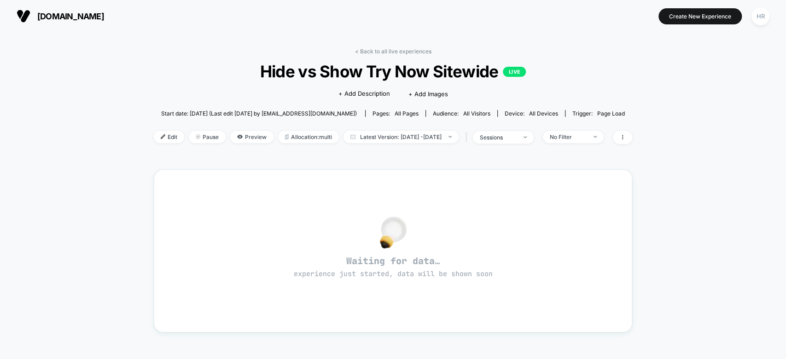
click at [383, 54] on div "< Back to all live experiences Hide vs Show Try Now Sitewide LIVE Click to edit…" at bounding box center [393, 102] width 478 height 108
click at [384, 50] on link "< Back to all live experiences" at bounding box center [393, 51] width 76 height 7
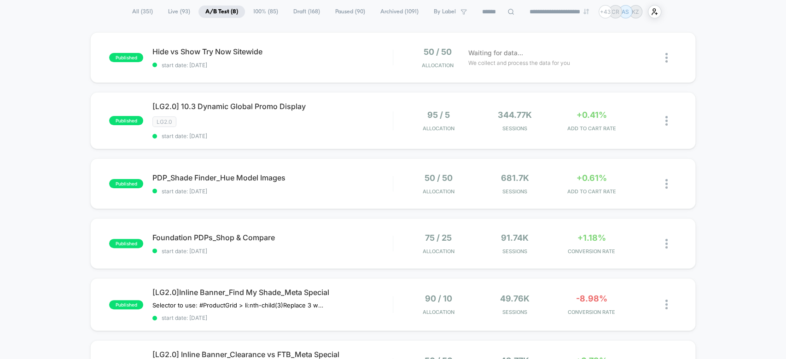
scroll to position [75, 0]
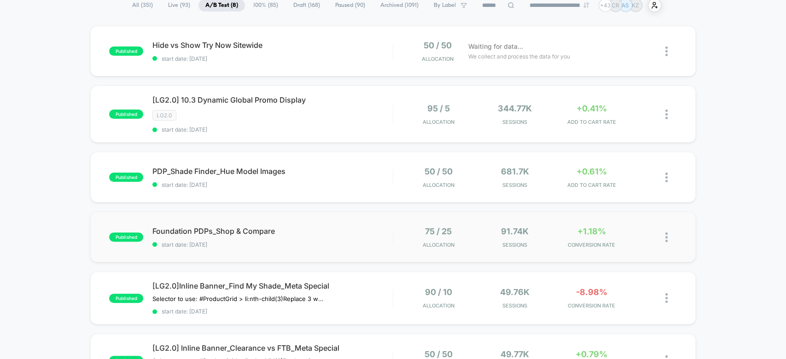
click at [326, 222] on div "published Foundation PDPs_Shop & Compare start date: [DATE] 75 / 25 Allocation …" at bounding box center [392, 237] width 605 height 51
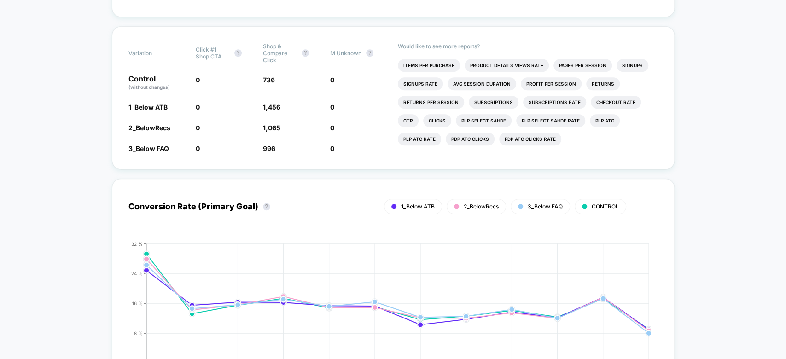
scroll to position [766, 0]
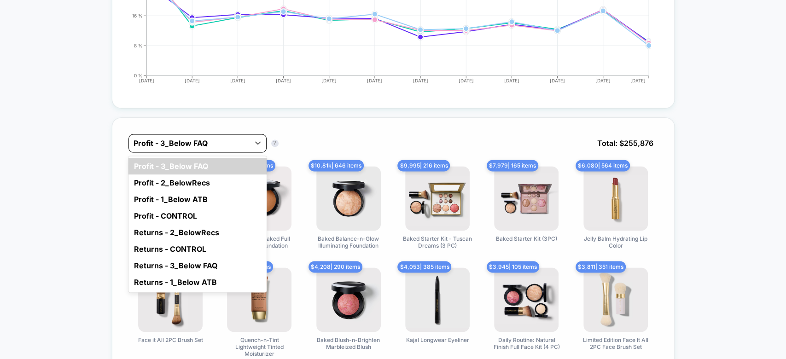
click at [194, 138] on div at bounding box center [189, 143] width 111 height 11
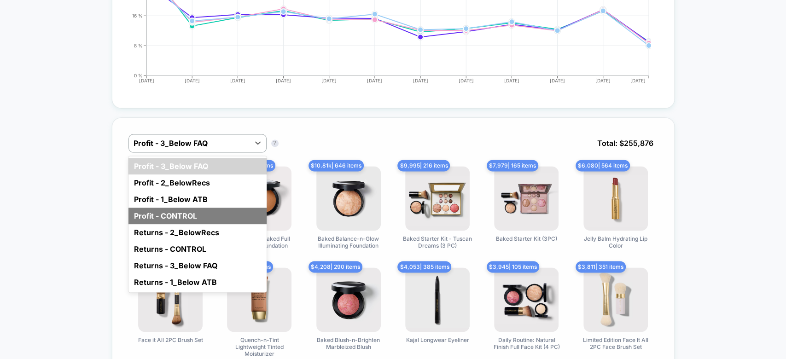
click at [186, 208] on div "Profit - CONTROL" at bounding box center [197, 216] width 138 height 17
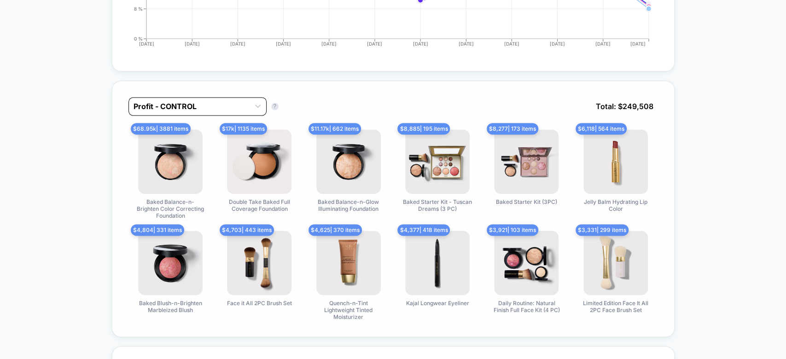
scroll to position [800, 0]
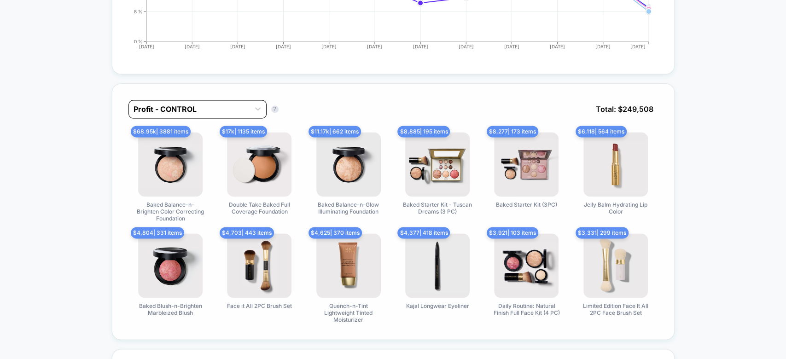
click at [216, 104] on div at bounding box center [189, 109] width 111 height 11
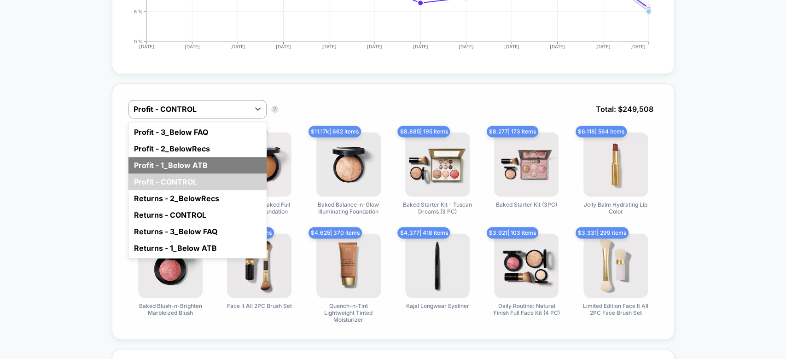
click at [206, 157] on div "Profit - 1_Below ATB" at bounding box center [197, 165] width 138 height 17
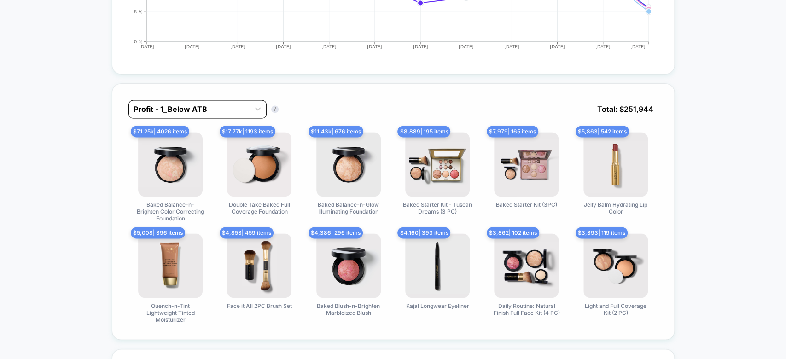
click at [210, 104] on div at bounding box center [189, 109] width 111 height 11
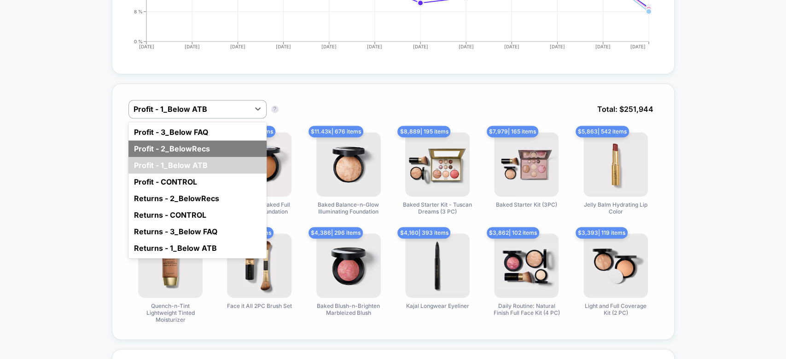
click at [207, 140] on div "Profit - 2_BelowRecs" at bounding box center [197, 148] width 138 height 17
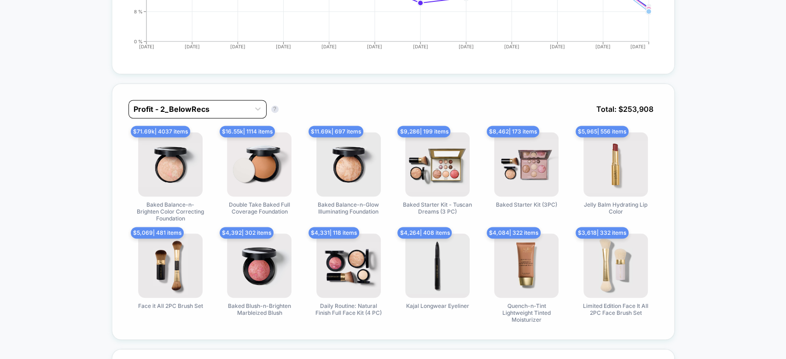
click at [217, 104] on div at bounding box center [189, 109] width 111 height 11
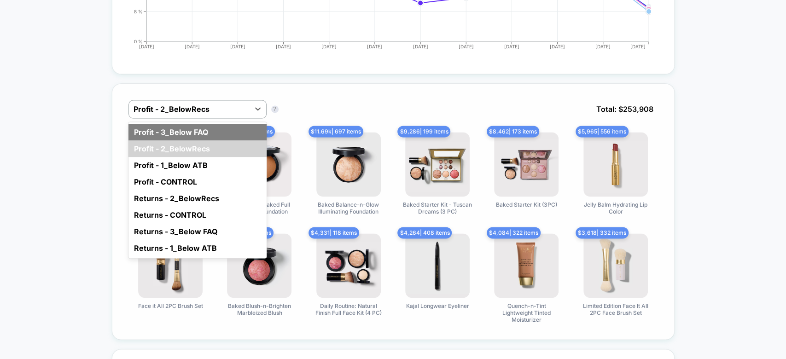
click at [212, 124] on div "Profit - 3_Below FAQ" at bounding box center [197, 132] width 138 height 17
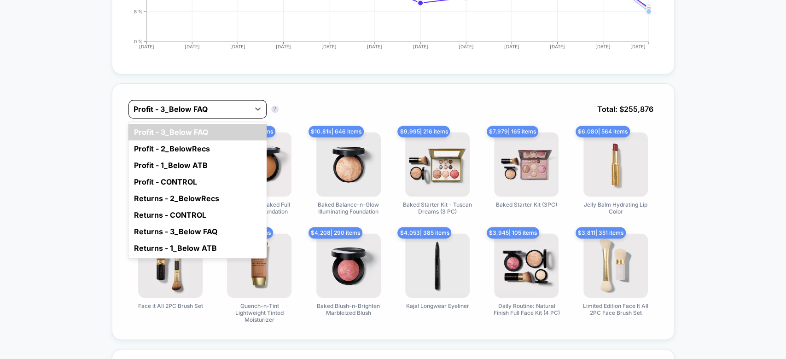
click at [212, 104] on div at bounding box center [189, 109] width 111 height 11
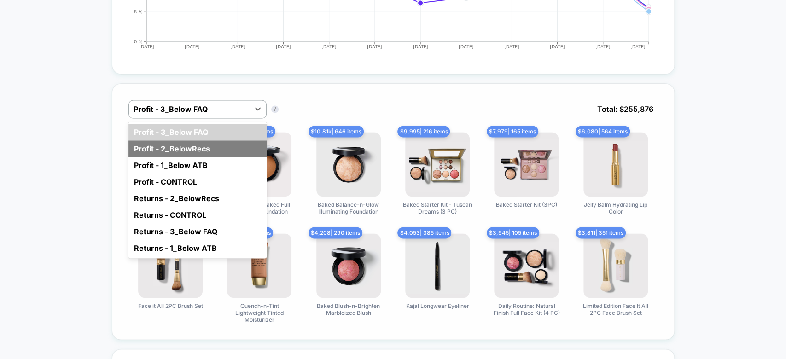
click at [205, 140] on div "Profit - 2_BelowRecs" at bounding box center [197, 148] width 138 height 17
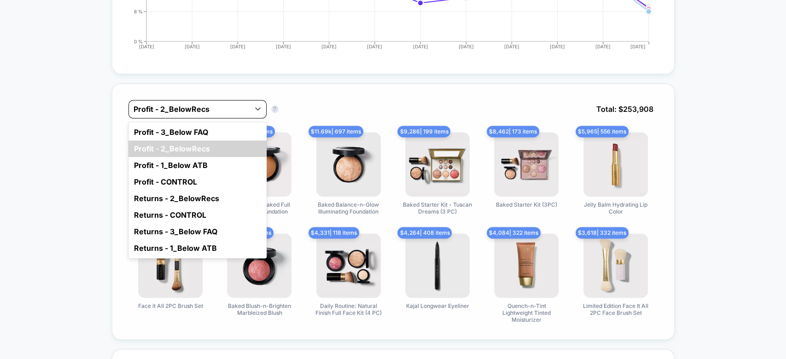
click at [206, 104] on div at bounding box center [189, 109] width 111 height 11
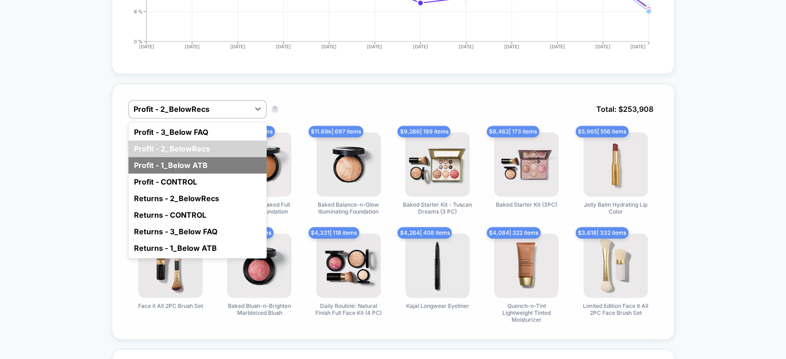
click at [194, 157] on div "Profit - 1_Below ATB" at bounding box center [197, 165] width 138 height 17
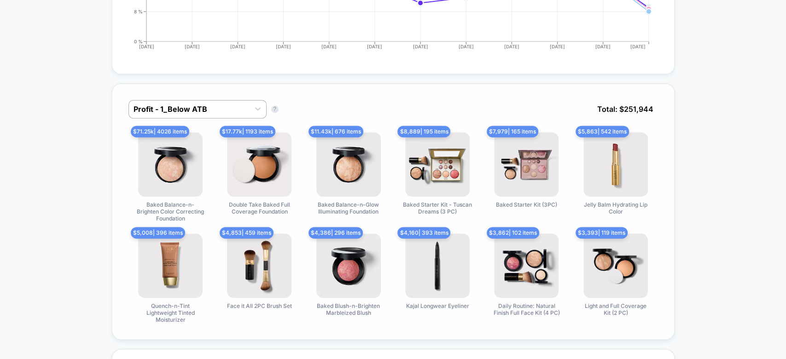
click at [202, 111] on div "Profit - 1_Below ATB Profit - 1_Below ATB ? Total: $ 251,944" at bounding box center [392, 116] width 529 height 32
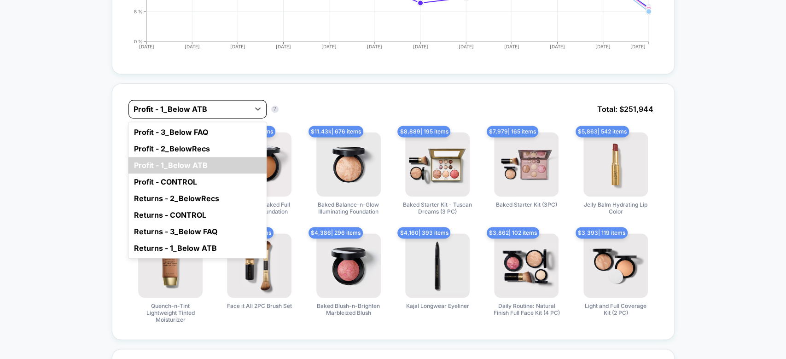
click at [203, 104] on div at bounding box center [189, 109] width 111 height 11
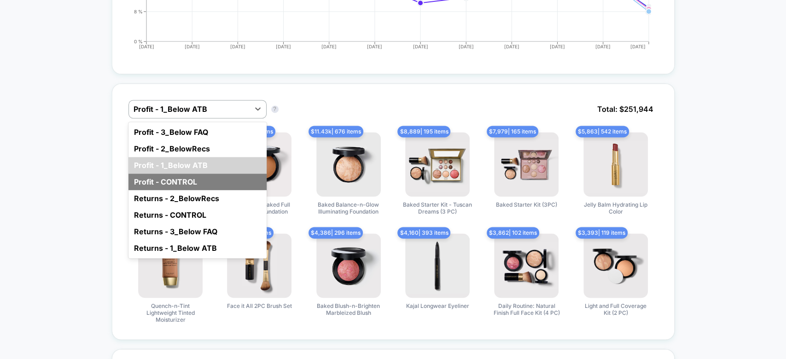
click at [203, 174] on div "Profit - CONTROL" at bounding box center [197, 182] width 138 height 17
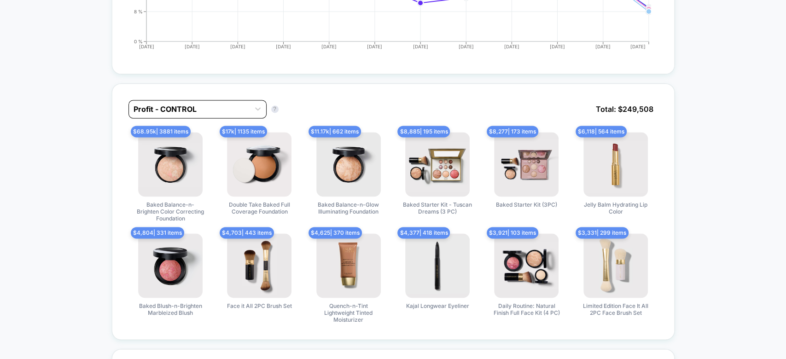
click at [209, 104] on div at bounding box center [189, 109] width 111 height 11
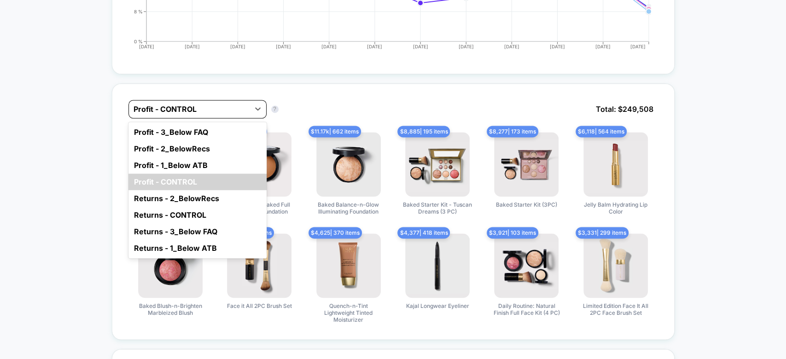
click at [209, 104] on div at bounding box center [189, 109] width 111 height 11
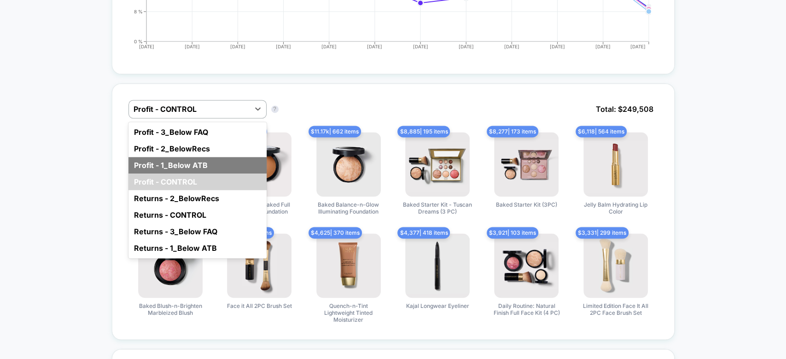
click at [201, 157] on div "Profit - 1_Below ATB" at bounding box center [197, 165] width 138 height 17
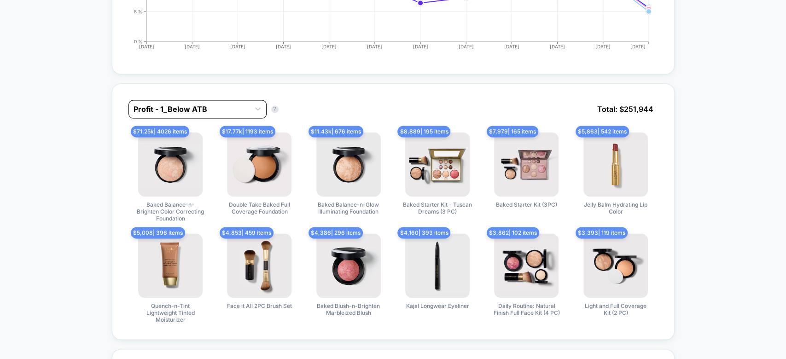
click at [210, 104] on div at bounding box center [189, 109] width 111 height 11
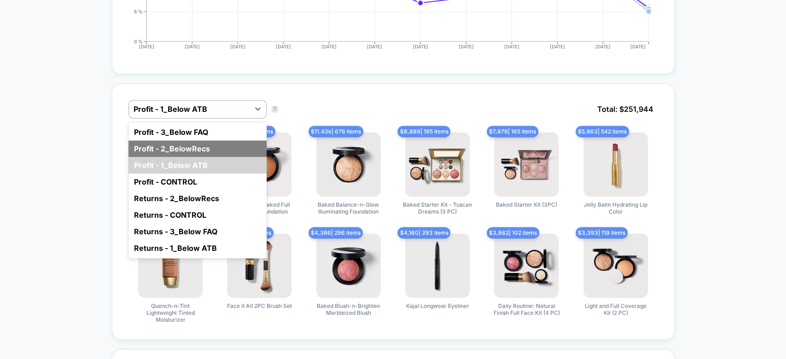
click at [204, 140] on div "Profit - 2_BelowRecs" at bounding box center [197, 148] width 138 height 17
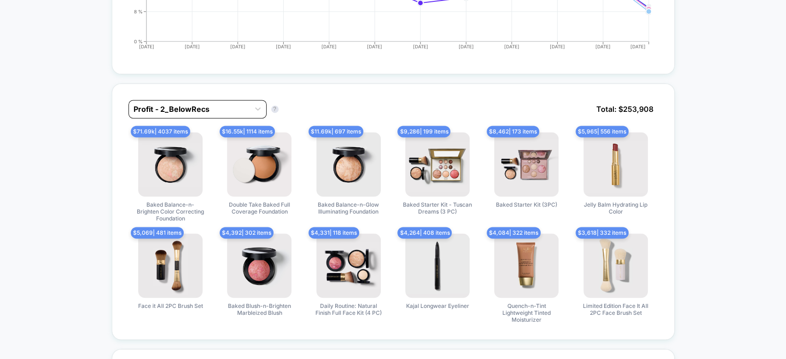
click at [209, 104] on div at bounding box center [189, 109] width 111 height 11
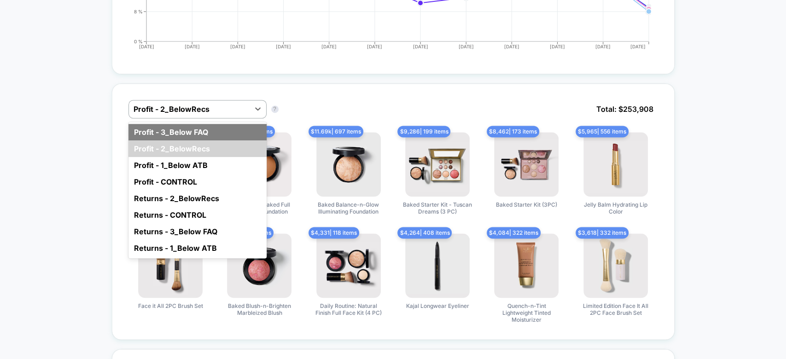
click at [204, 124] on div "Profit - 3_Below FAQ" at bounding box center [197, 132] width 138 height 17
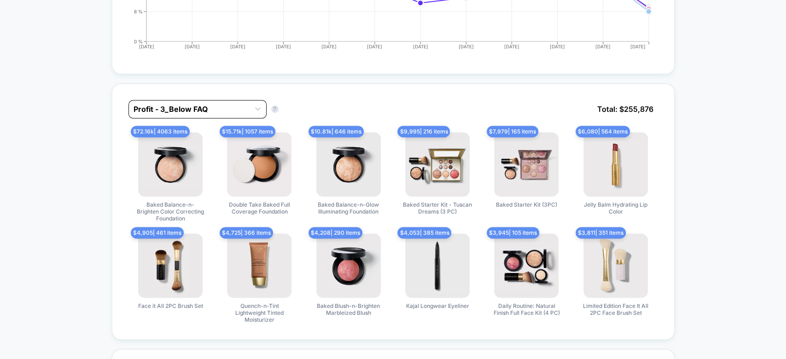
click at [210, 104] on div at bounding box center [189, 109] width 111 height 11
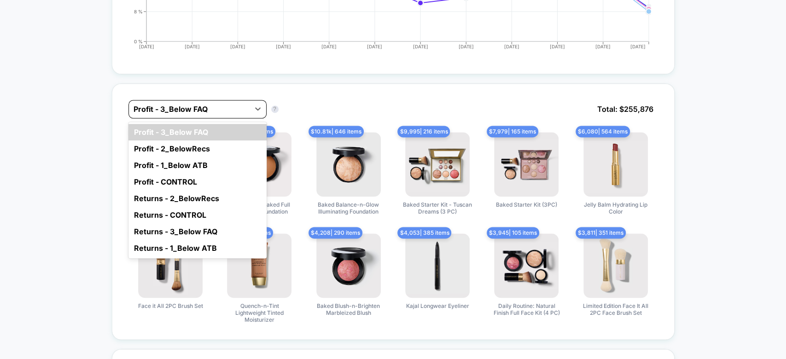
click at [210, 104] on div at bounding box center [189, 109] width 111 height 11
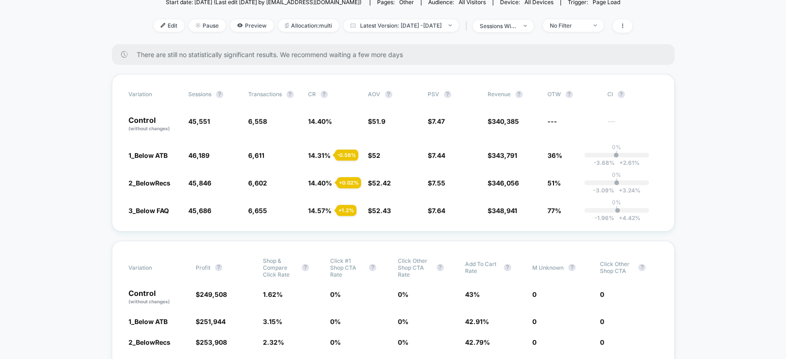
scroll to position [115, 0]
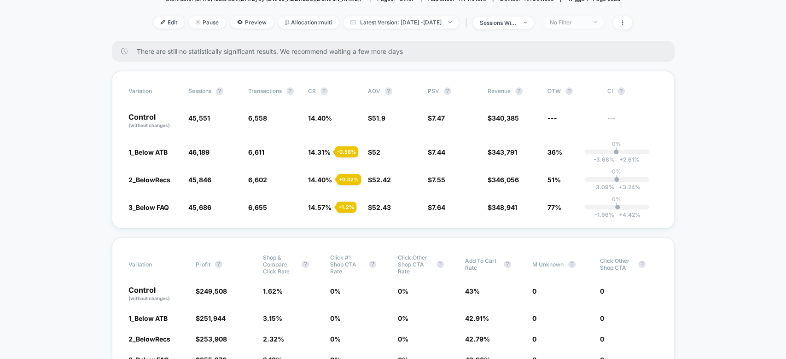
click at [582, 19] on div "No Filter" at bounding box center [568, 22] width 37 height 7
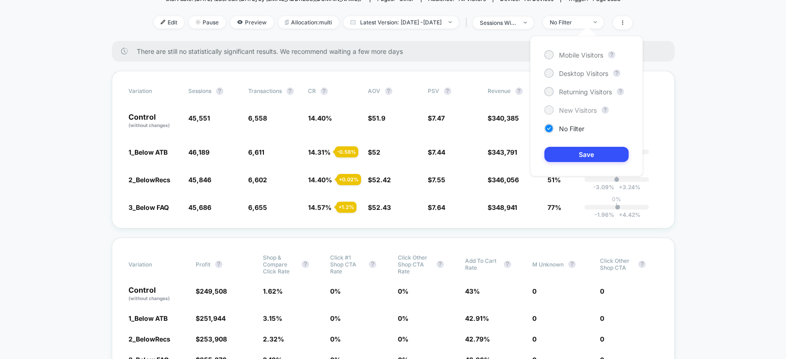
click at [574, 108] on span "New Visitors" at bounding box center [578, 110] width 38 height 8
click at [574, 148] on button "Save" at bounding box center [586, 154] width 84 height 15
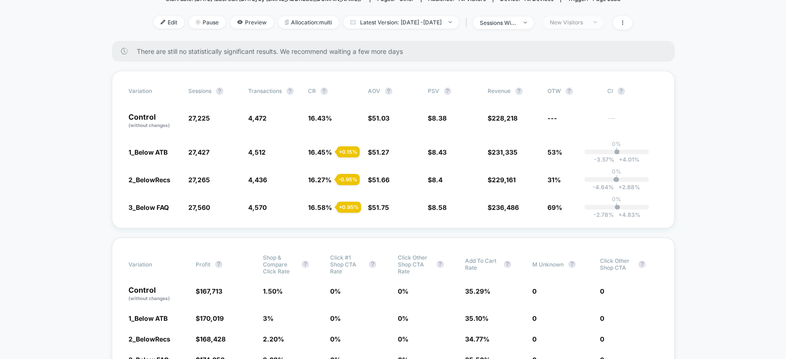
click at [583, 23] on div "New Visitors" at bounding box center [568, 22] width 37 height 7
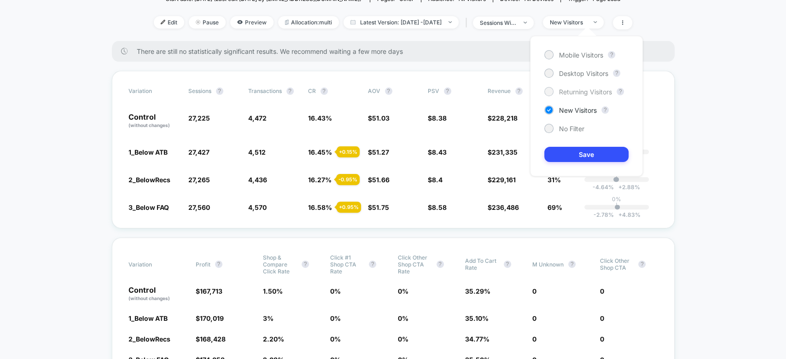
click at [578, 88] on span "Returning Visitors" at bounding box center [585, 92] width 53 height 8
click at [576, 147] on button "Save" at bounding box center [586, 154] width 84 height 15
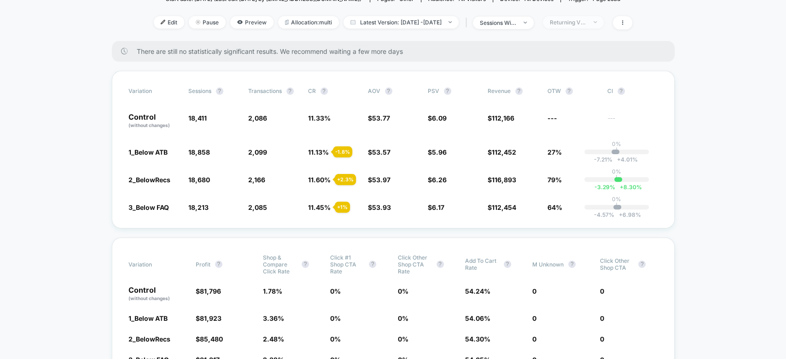
click at [593, 24] on span "Returning Visitors" at bounding box center [573, 22] width 61 height 12
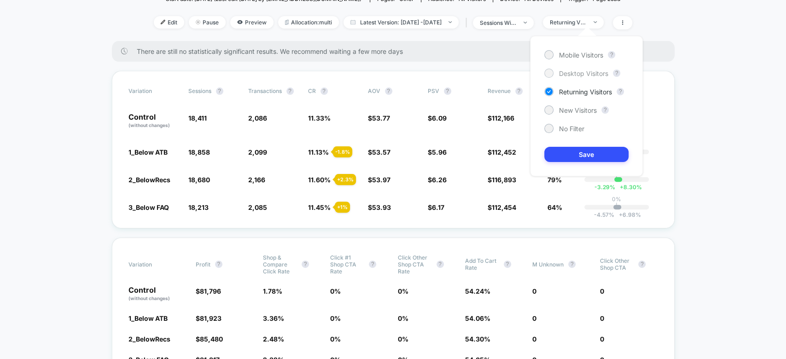
click at [578, 75] on span "Desktop Visitors" at bounding box center [583, 74] width 49 height 8
click at [569, 158] on button "Save" at bounding box center [586, 154] width 84 height 15
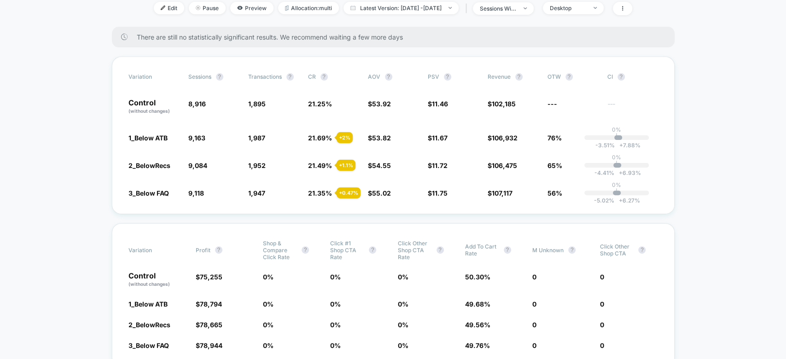
scroll to position [128, 0]
click at [593, 12] on span "Desktop" at bounding box center [573, 8] width 61 height 12
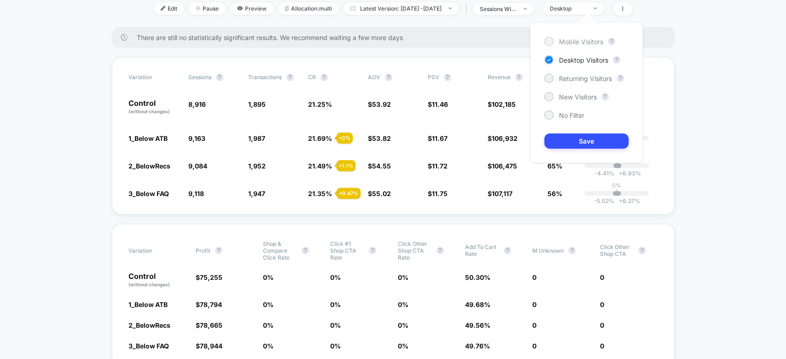
click at [582, 41] on span "Mobile Visitors" at bounding box center [581, 42] width 44 height 8
click at [581, 136] on button "Save" at bounding box center [586, 141] width 84 height 15
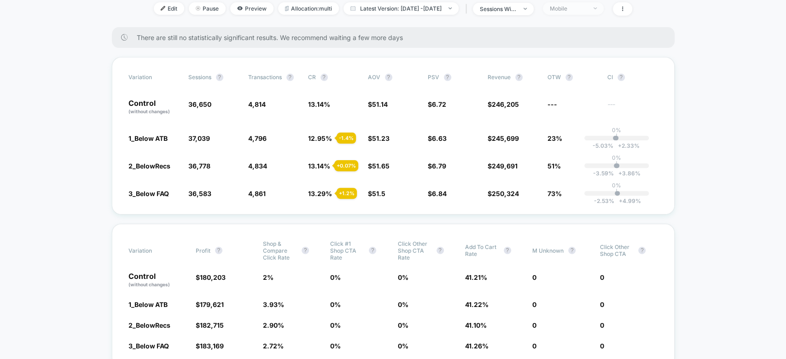
click at [587, 7] on div "Mobile" at bounding box center [568, 8] width 37 height 7
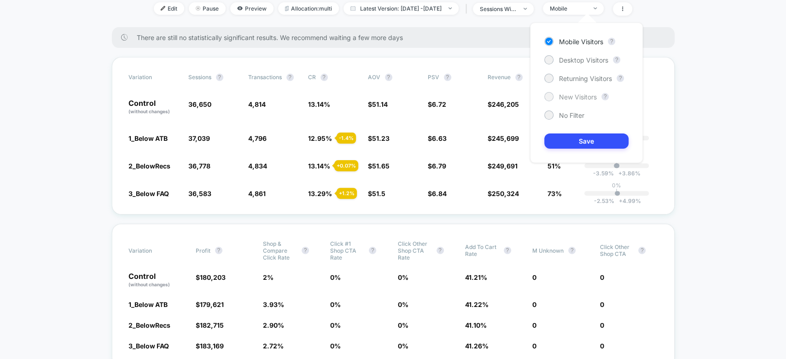
click at [571, 99] on span "New Visitors" at bounding box center [578, 97] width 38 height 8
click at [567, 140] on button "Save" at bounding box center [586, 141] width 84 height 15
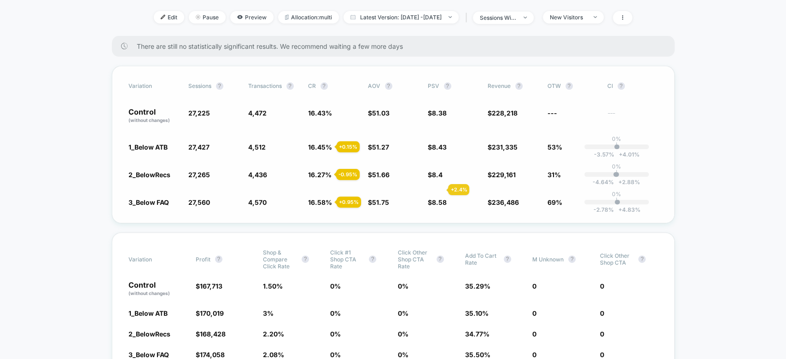
scroll to position [115, 0]
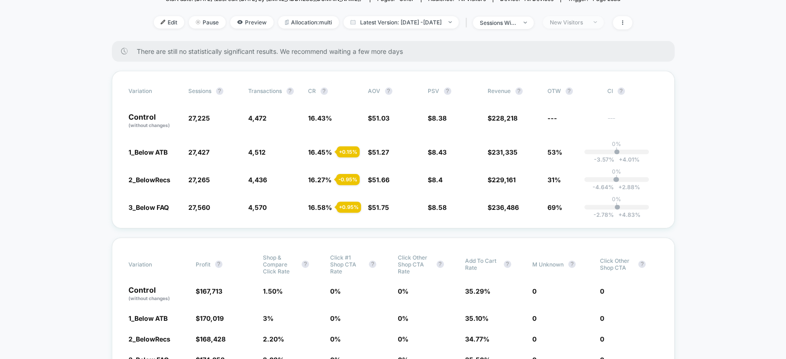
click at [581, 20] on div "New Visitors" at bounding box center [568, 22] width 37 height 7
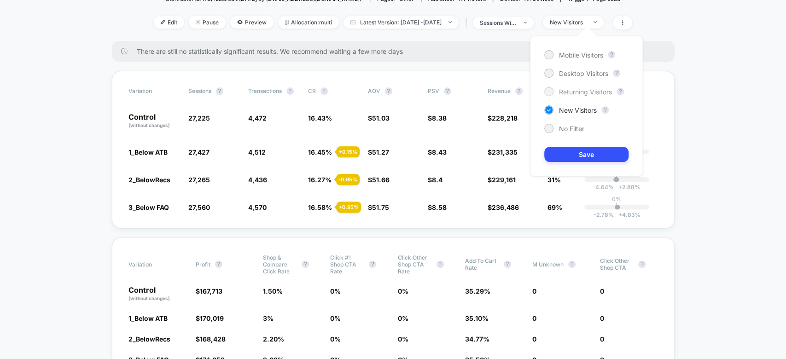
click at [573, 91] on span "Returning Visitors" at bounding box center [585, 92] width 53 height 8
click at [565, 151] on button "Save" at bounding box center [586, 154] width 84 height 15
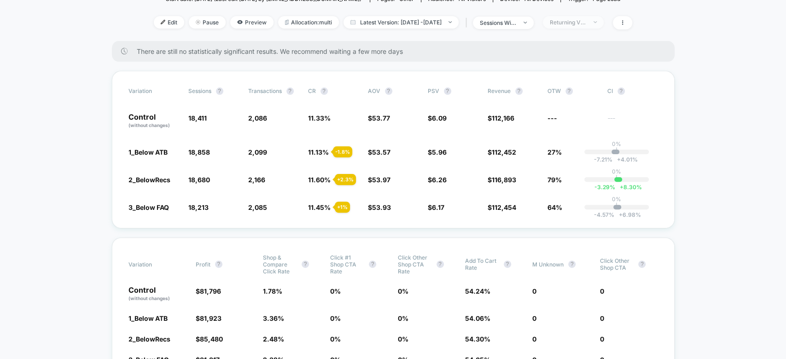
click at [589, 25] on span "Returning Visitors" at bounding box center [573, 22] width 61 height 12
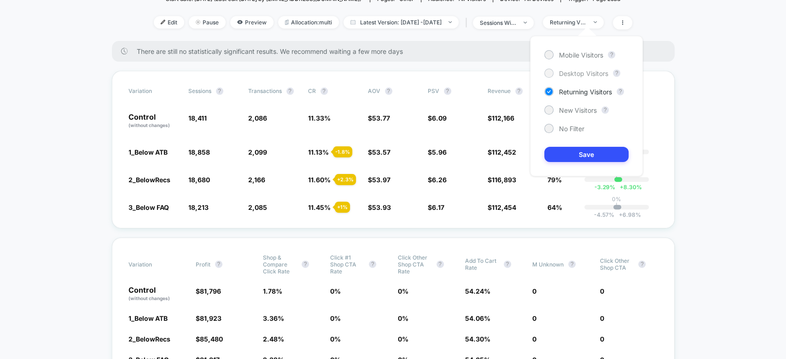
click at [567, 72] on span "Desktop Visitors" at bounding box center [583, 74] width 49 height 8
click at [564, 153] on button "Save" at bounding box center [586, 154] width 84 height 15
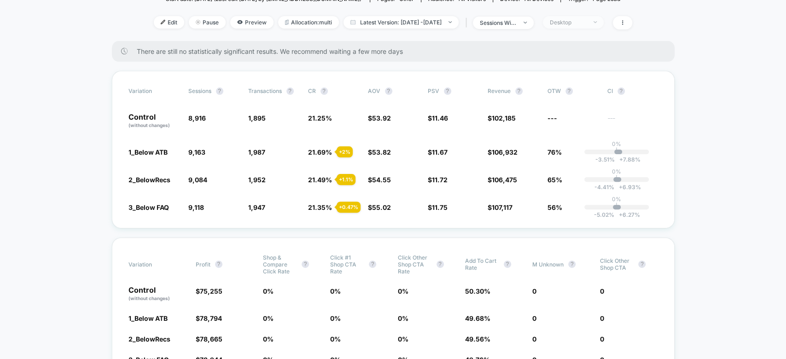
click at [599, 24] on span "Desktop" at bounding box center [573, 22] width 61 height 12
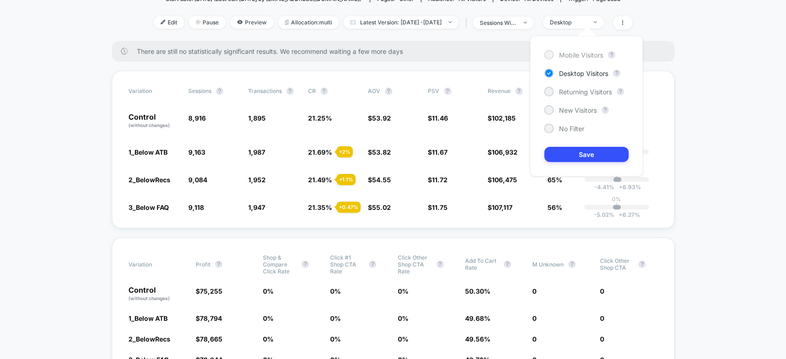
click at [581, 51] on span "Mobile Visitors" at bounding box center [581, 55] width 44 height 8
click at [564, 154] on button "Save" at bounding box center [586, 154] width 84 height 15
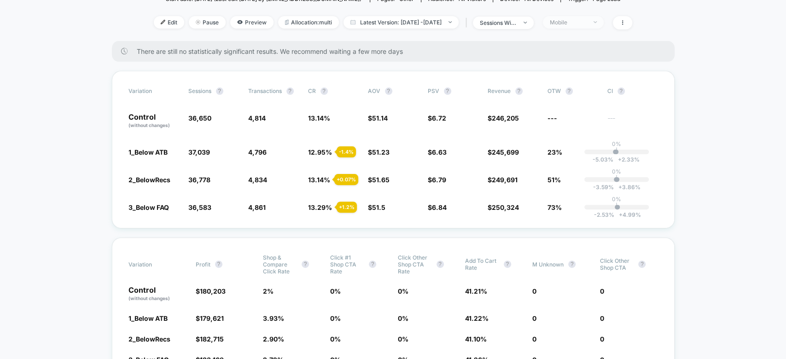
click at [597, 16] on span "Mobile" at bounding box center [573, 22] width 61 height 12
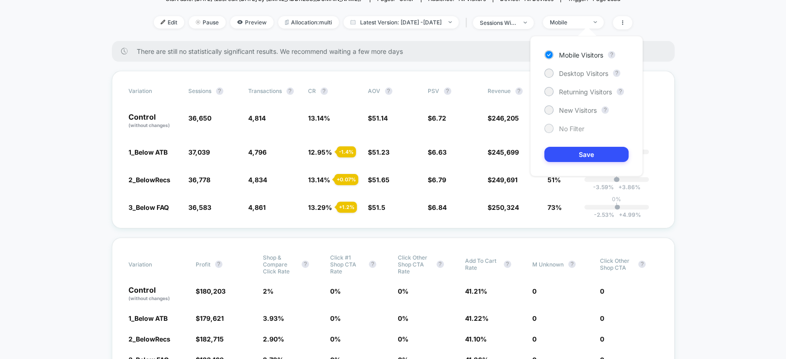
click at [564, 131] on span "No Filter" at bounding box center [571, 129] width 25 height 8
click at [562, 153] on button "Save" at bounding box center [586, 154] width 84 height 15
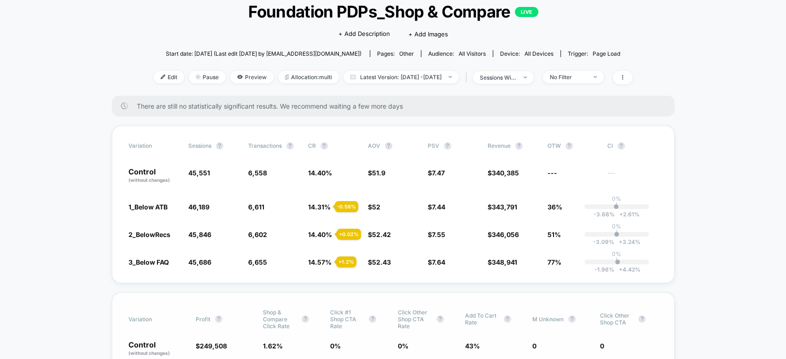
scroll to position [61, 0]
